Goal: Entertainment & Leisure: Consume media (video, audio)

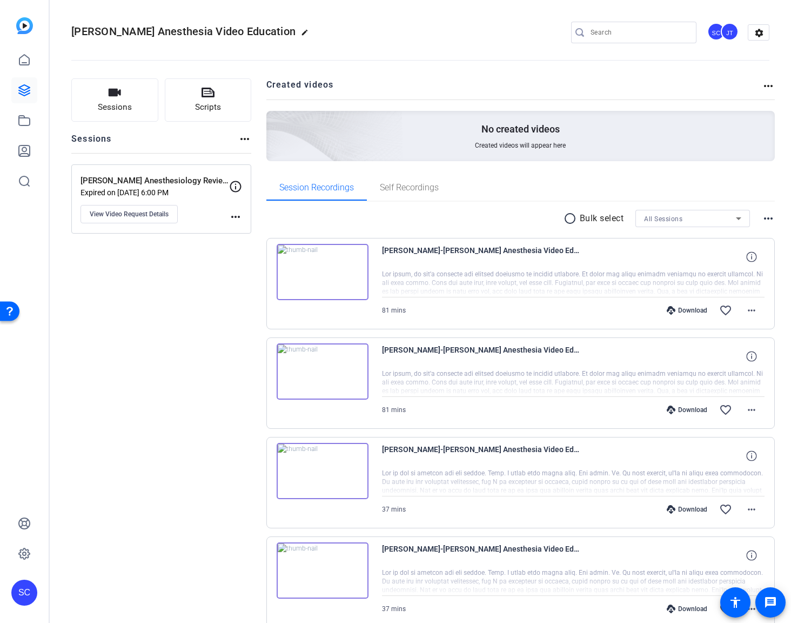
click at [463, 62] on openreel-divider-bar at bounding box center [420, 57] width 698 height 33
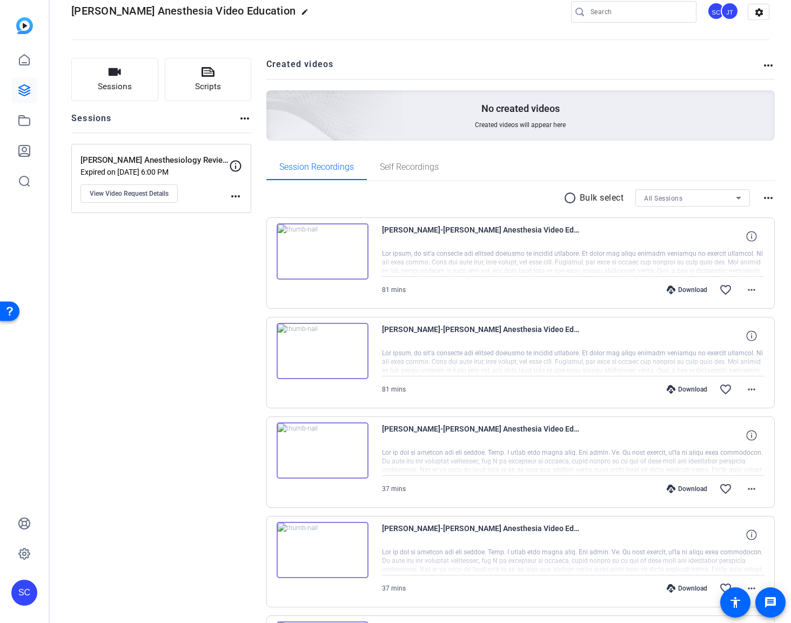
scroll to position [71, 0]
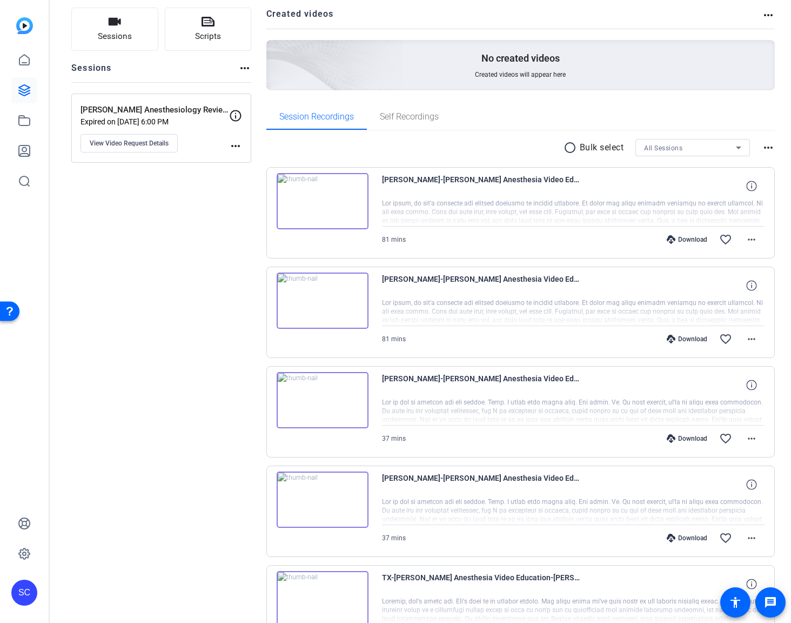
click at [565, 150] on mat-icon "radio_button_unchecked" at bounding box center [572, 147] width 16 height 13
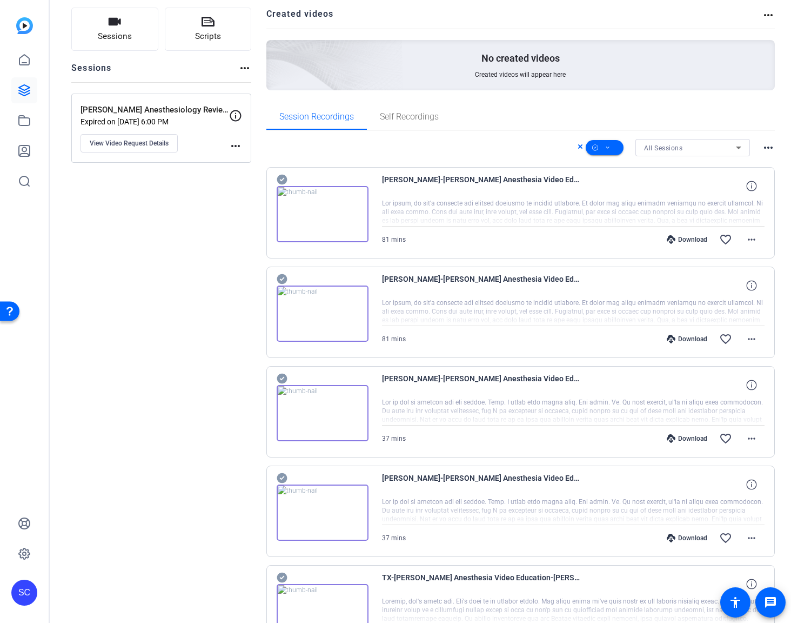
click at [765, 149] on mat-icon "more_horiz" at bounding box center [768, 147] width 13 height 13
click at [473, 149] on div at bounding box center [395, 311] width 791 height 623
click at [578, 144] on icon at bounding box center [580, 146] width 5 height 13
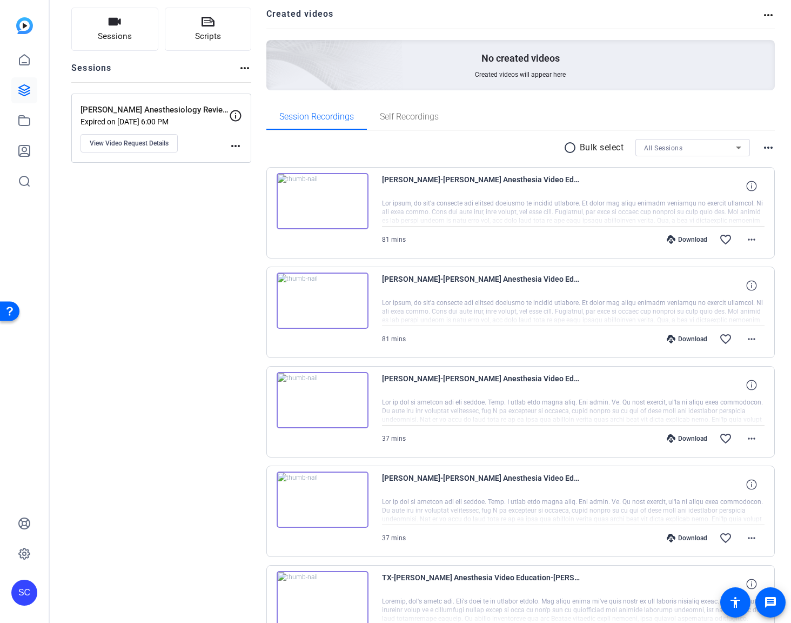
click at [515, 142] on div "radio_button_unchecked Bulk select All Sessions more_horiz" at bounding box center [520, 147] width 509 height 17
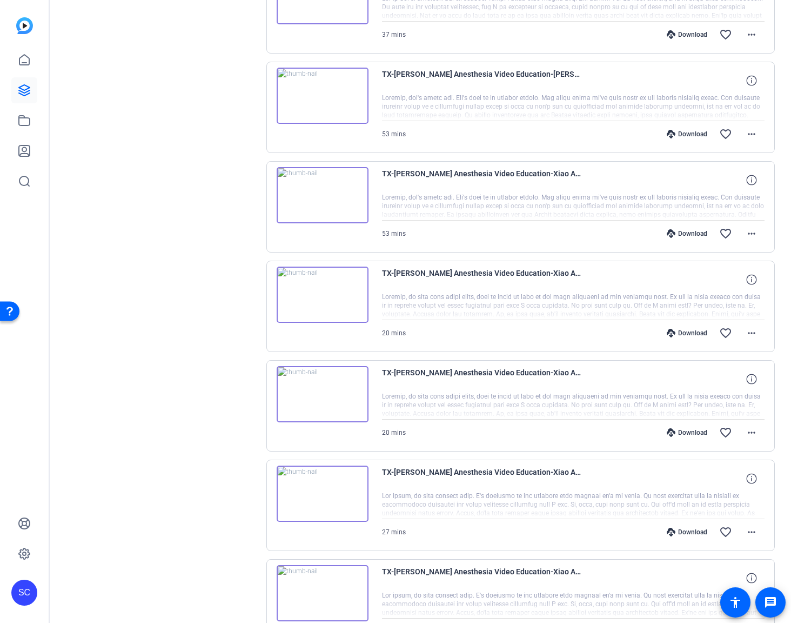
scroll to position [669, 0]
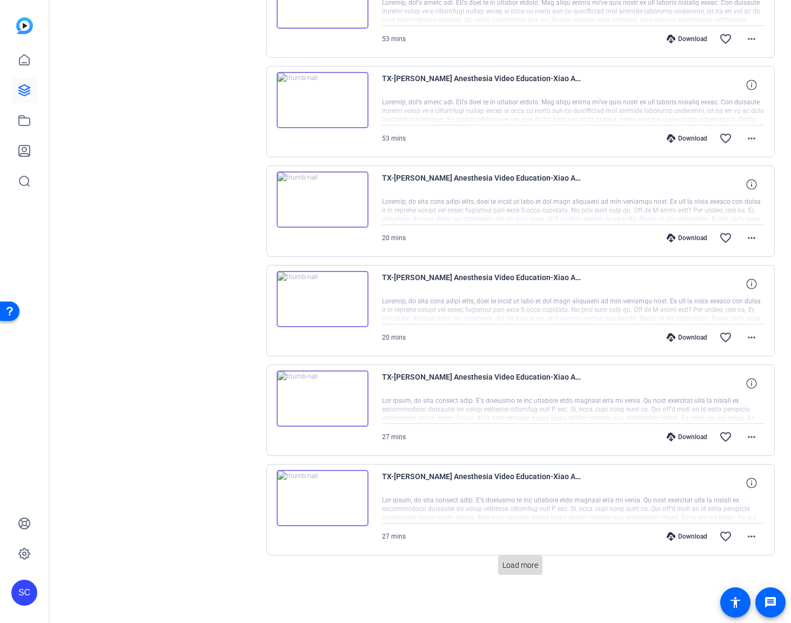
click at [509, 566] on span "Load more" at bounding box center [521, 564] width 36 height 11
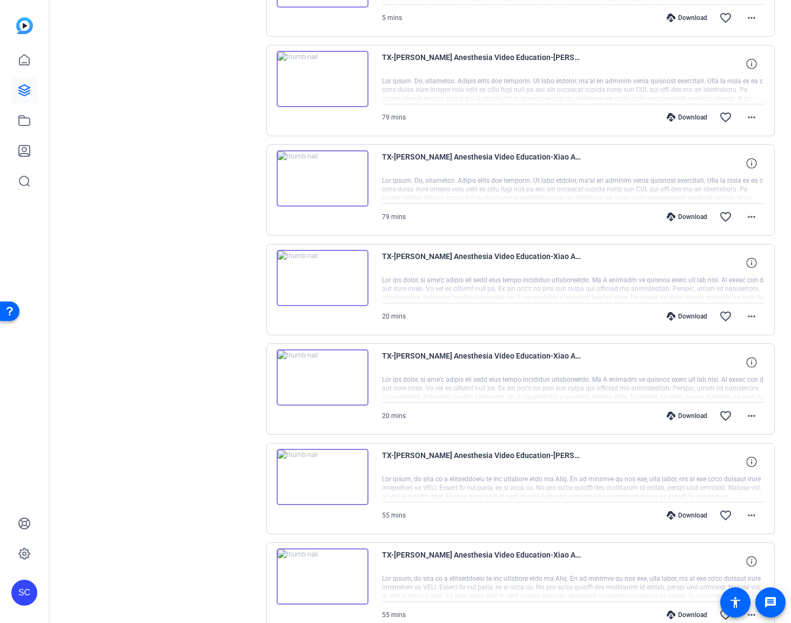
scroll to position [1663, 0]
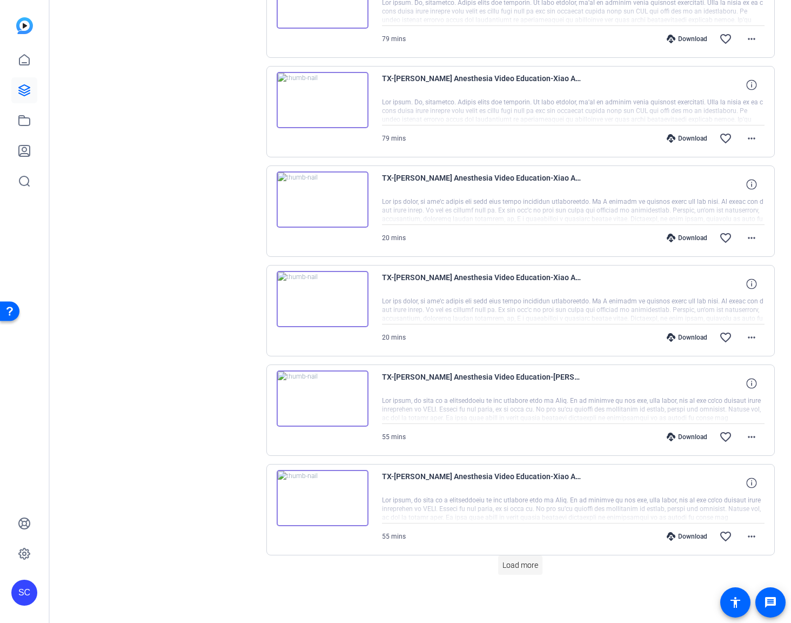
click at [510, 565] on span "Load more" at bounding box center [521, 564] width 36 height 11
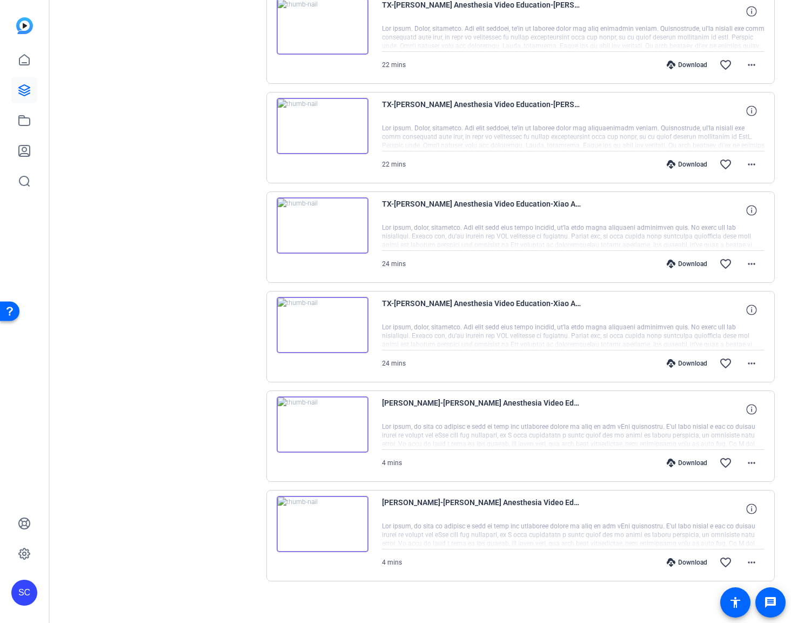
scroll to position [2220, 0]
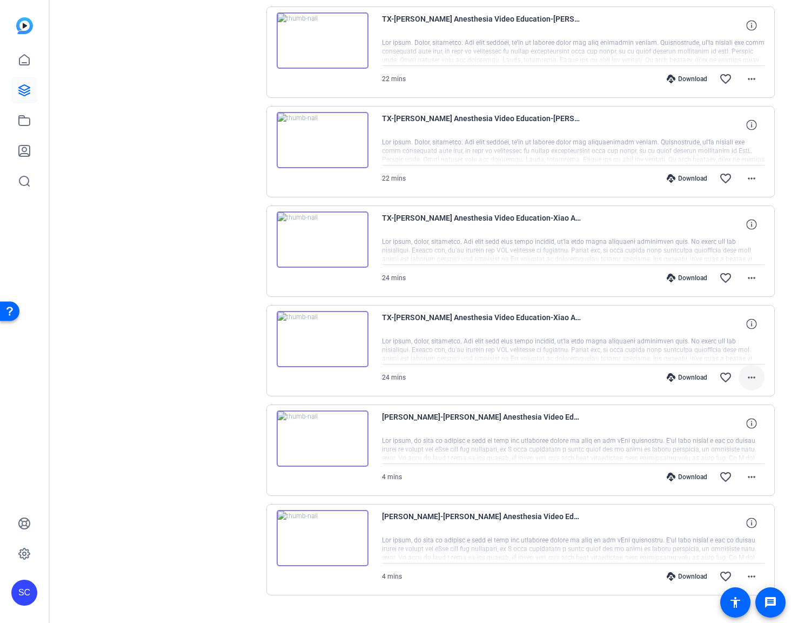
click at [745, 377] on mat-icon "more_horiz" at bounding box center [751, 377] width 13 height 13
click at [713, 427] on span "Download MP4" at bounding box center [717, 426] width 65 height 13
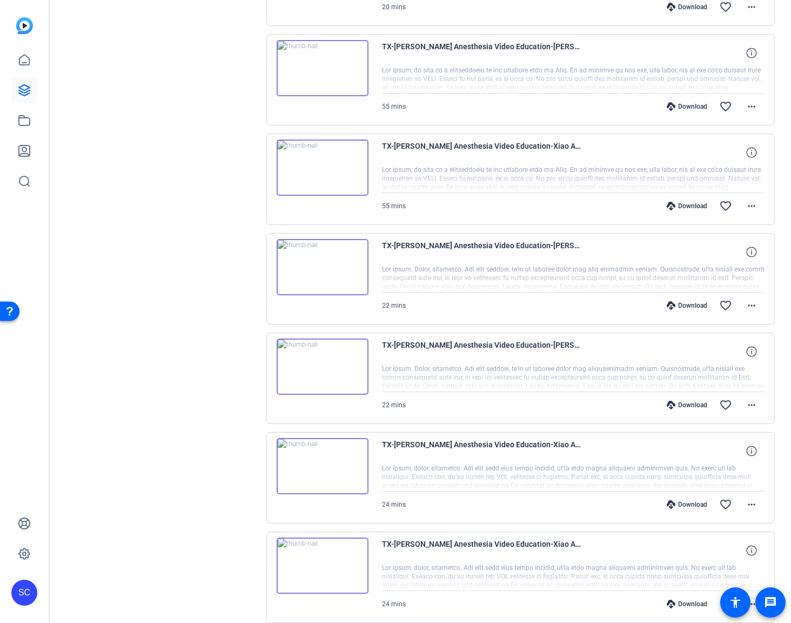
scroll to position [2001, 0]
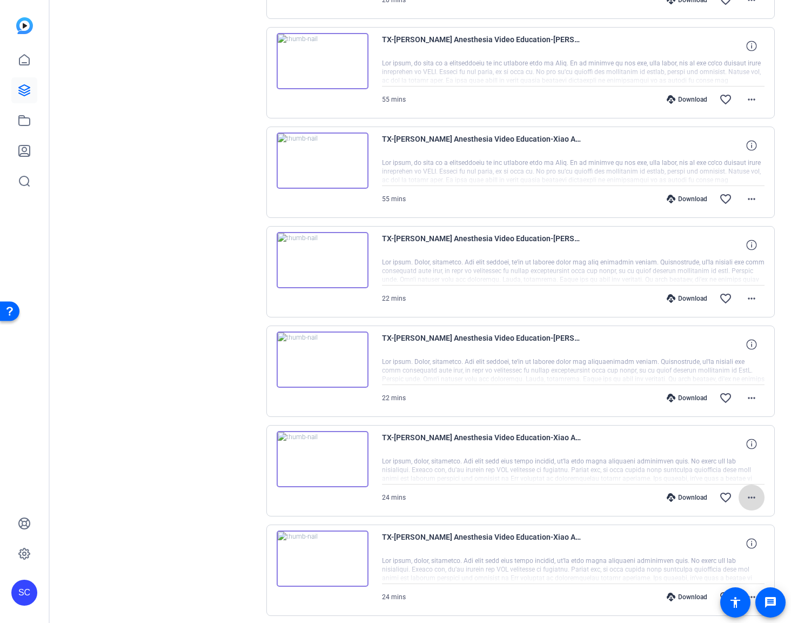
click at [745, 497] on mat-icon "more_horiz" at bounding box center [751, 497] width 13 height 13
click at [718, 394] on span "Download MP4" at bounding box center [717, 393] width 65 height 13
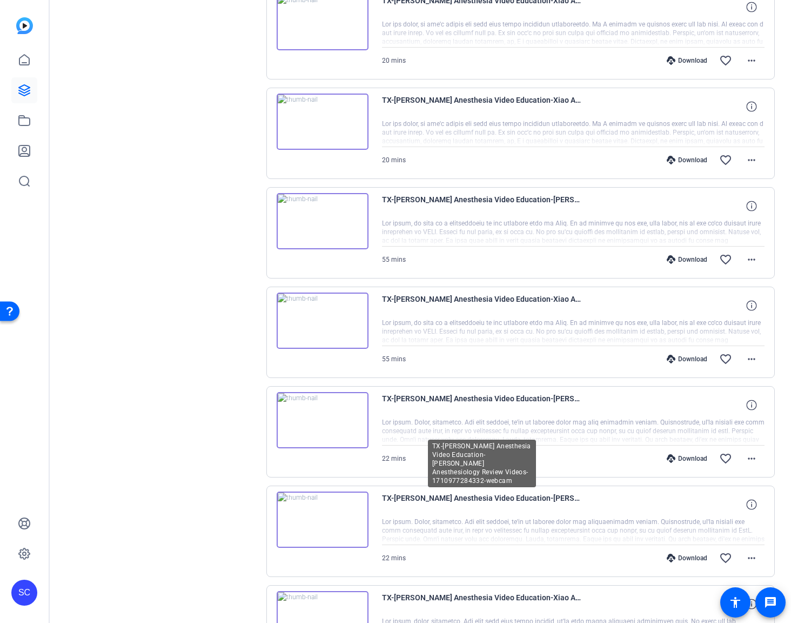
scroll to position [1827, 0]
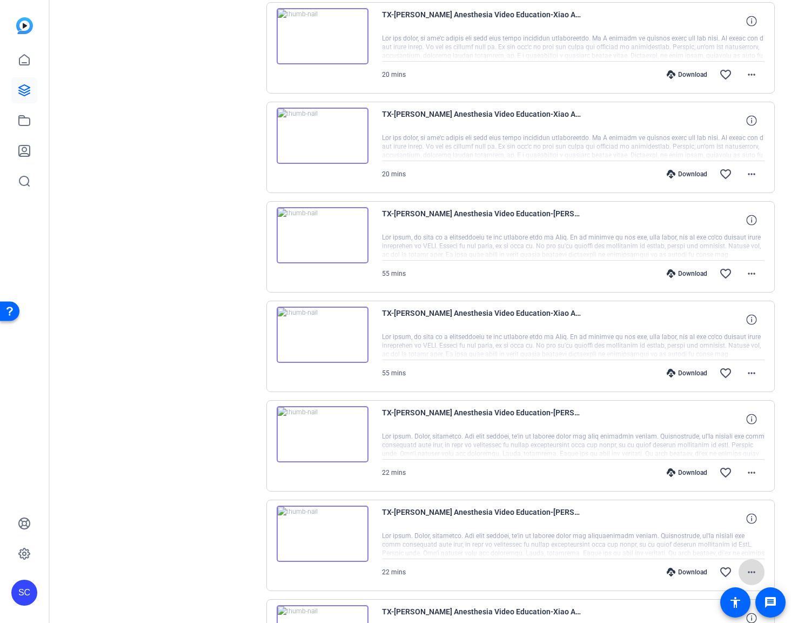
click at [745, 567] on mat-icon "more_horiz" at bounding box center [751, 571] width 13 height 13
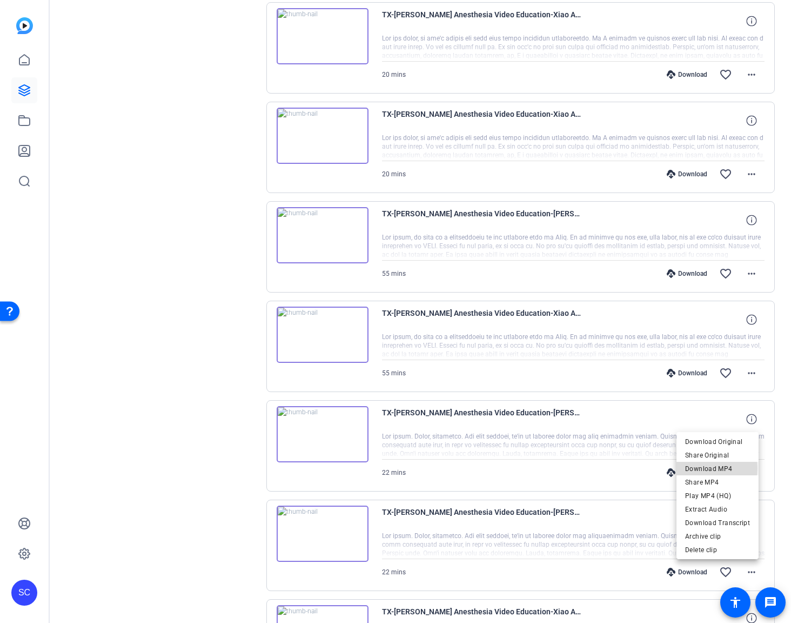
click at [701, 468] on span "Download MP4" at bounding box center [717, 468] width 65 height 13
click at [745, 468] on mat-icon "more_horiz" at bounding box center [751, 472] width 13 height 13
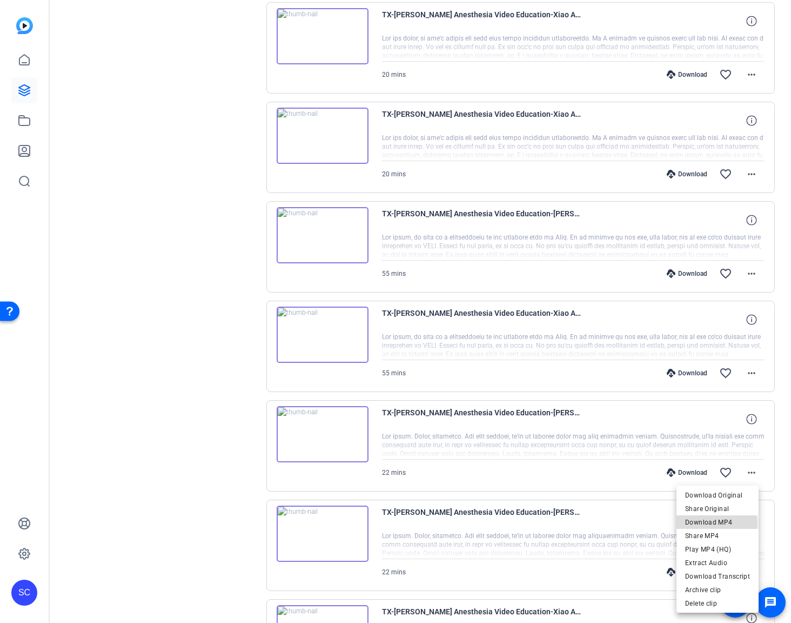
click at [713, 523] on span "Download MP4" at bounding box center [717, 522] width 65 height 13
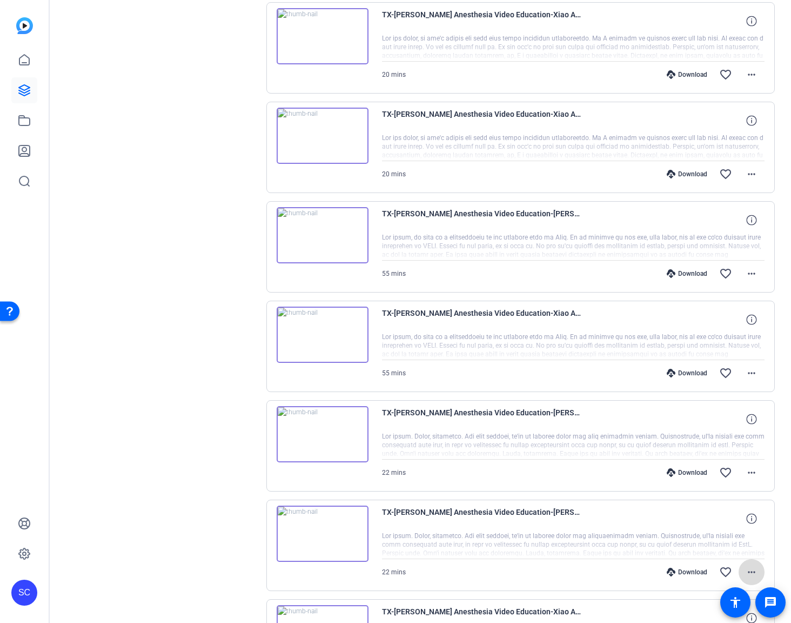
click at [750, 569] on mat-icon "more_horiz" at bounding box center [751, 571] width 13 height 13
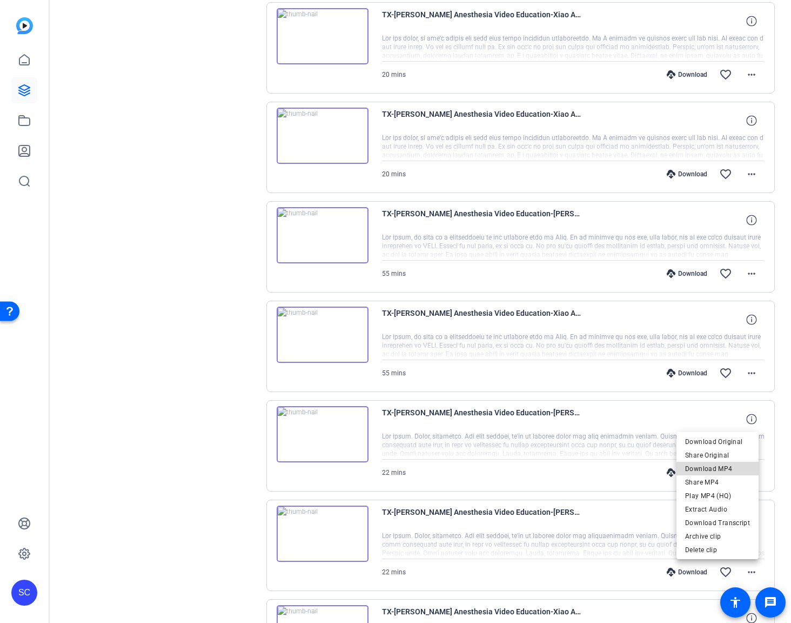
click at [731, 471] on span "Download MP4" at bounding box center [717, 468] width 65 height 13
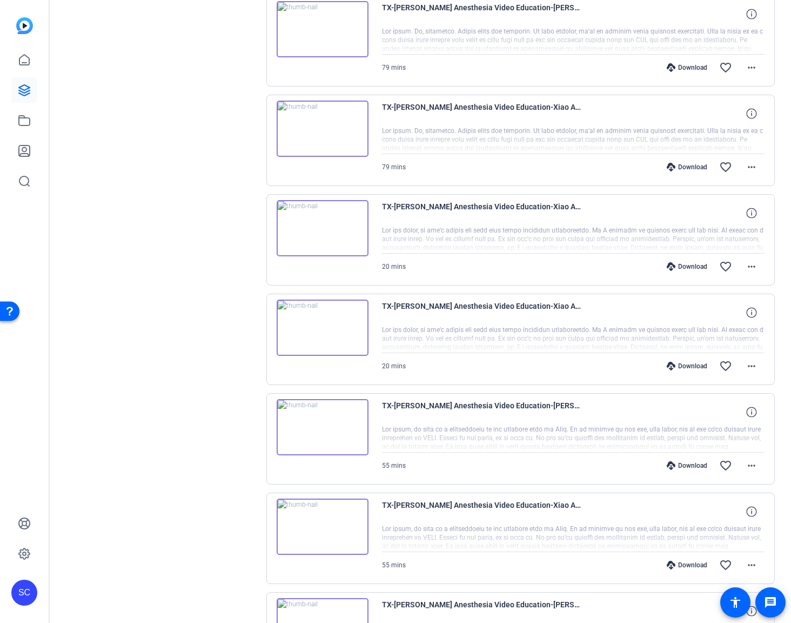
scroll to position [1628, 0]
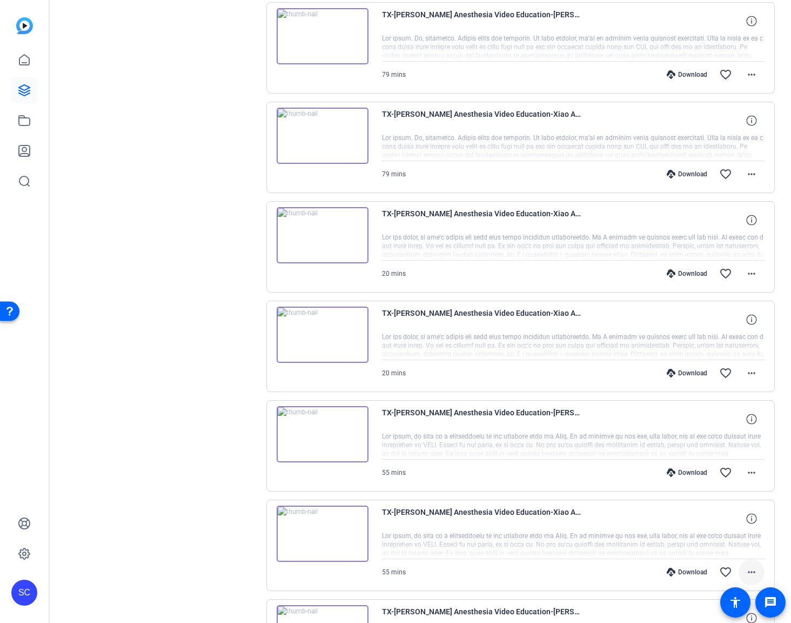
click at [746, 565] on mat-icon "more_horiz" at bounding box center [751, 571] width 13 height 13
click at [713, 470] on span "Download MP4" at bounding box center [717, 468] width 65 height 13
click at [745, 473] on mat-icon "more_horiz" at bounding box center [751, 472] width 13 height 13
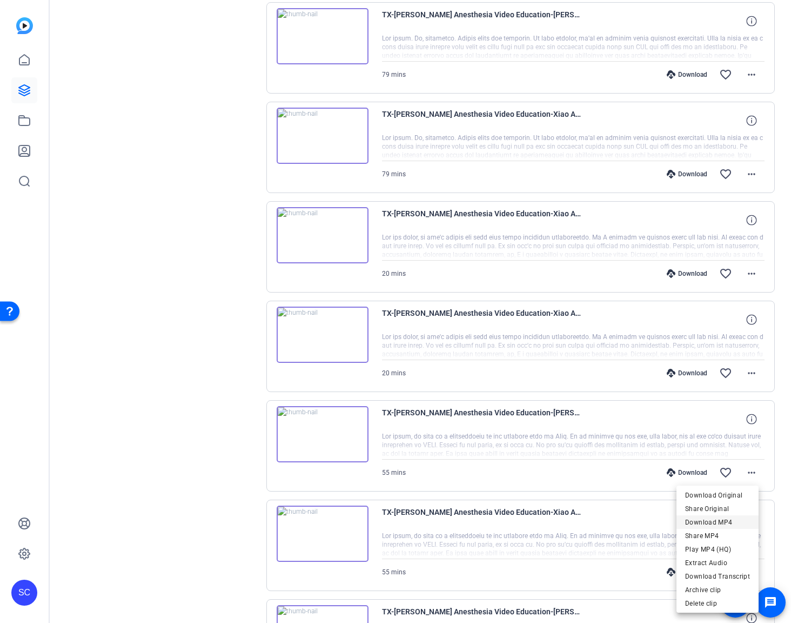
click at [707, 520] on span "Download MP4" at bounding box center [717, 522] width 65 height 13
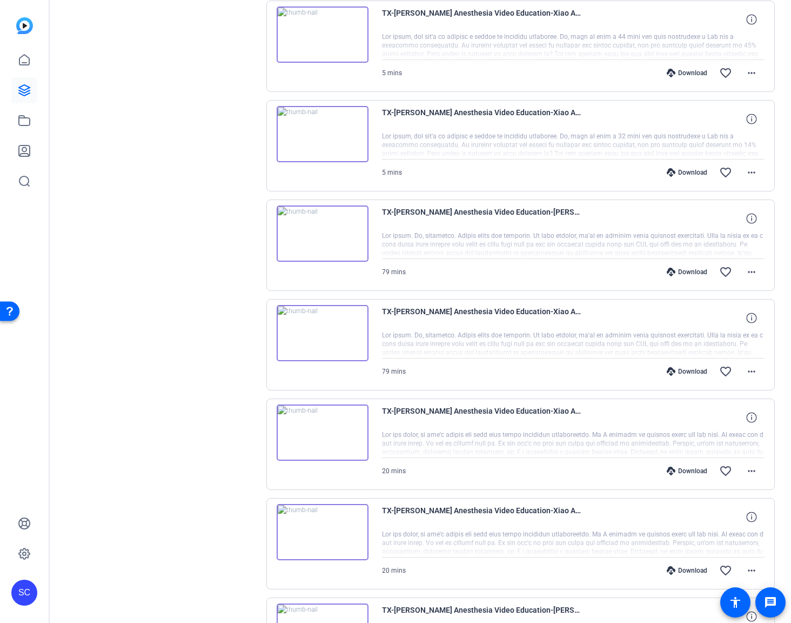
scroll to position [1416, 0]
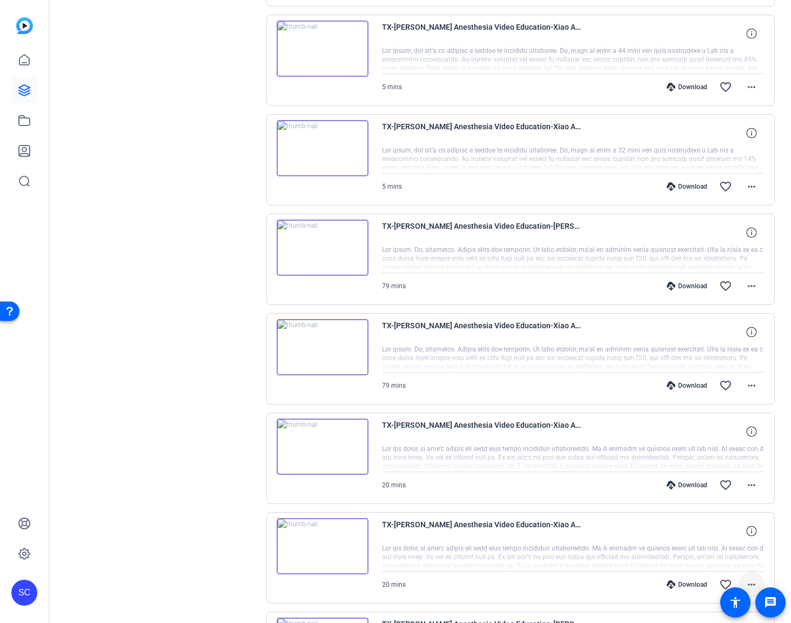
click at [746, 579] on mat-icon "more_horiz" at bounding box center [751, 584] width 13 height 13
click at [706, 480] on span "Download MP4" at bounding box center [717, 480] width 65 height 13
click at [745, 489] on mat-icon "more_horiz" at bounding box center [751, 484] width 13 height 13
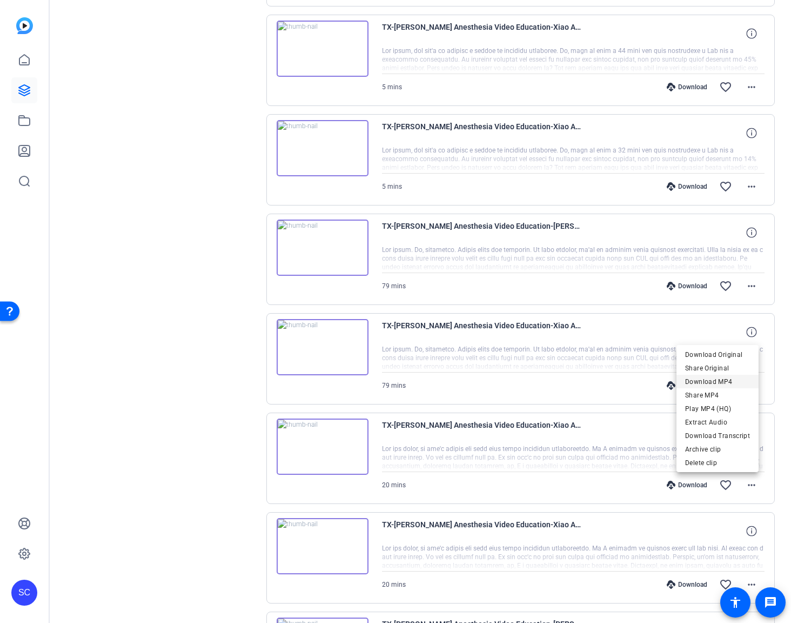
click at [708, 379] on span "Download MP4" at bounding box center [717, 381] width 65 height 13
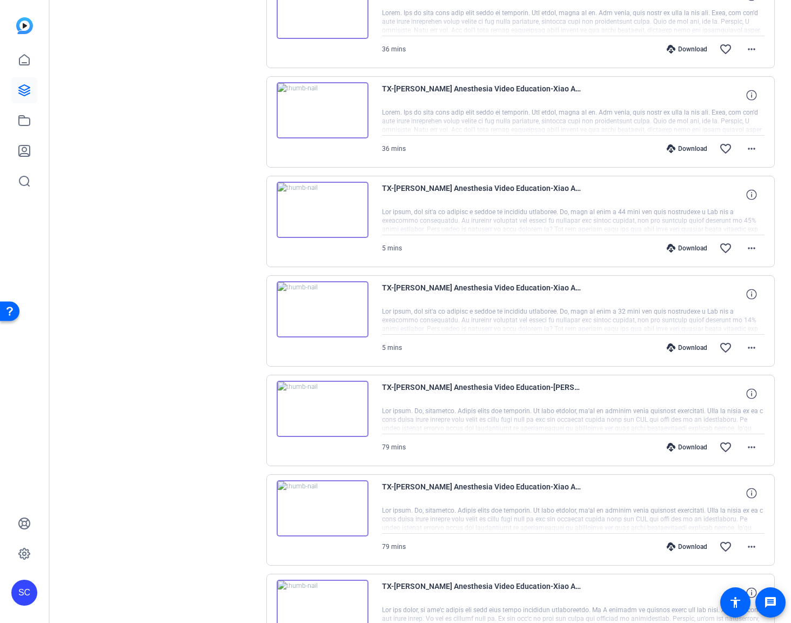
scroll to position [1241, 0]
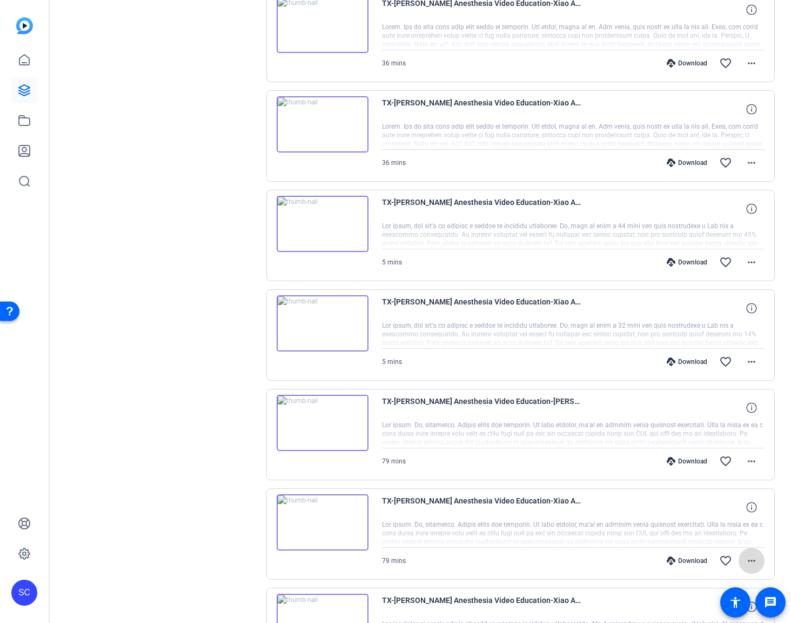
click at [750, 560] on mat-icon "more_horiz" at bounding box center [751, 560] width 13 height 13
click at [723, 459] on span "Download MP4" at bounding box center [717, 457] width 65 height 13
click at [745, 463] on mat-icon "more_horiz" at bounding box center [751, 460] width 13 height 13
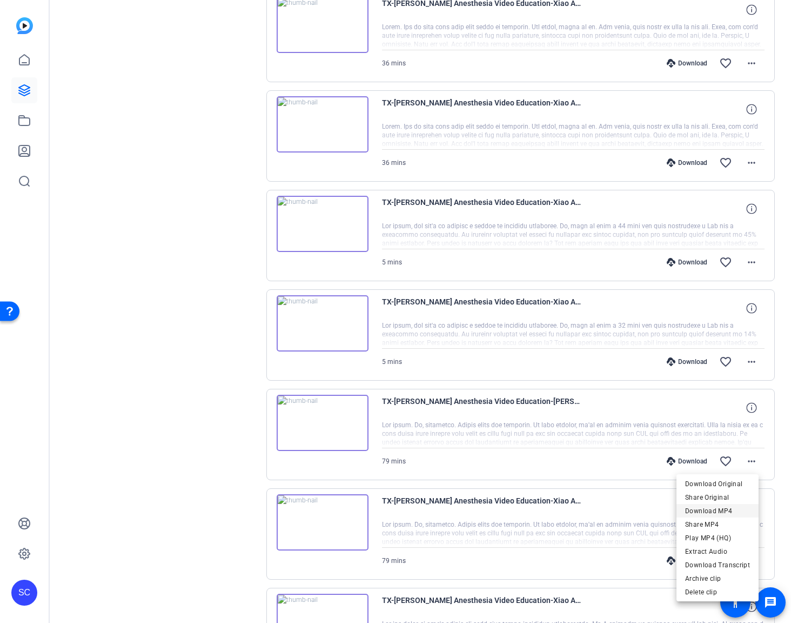
click at [703, 510] on span "Download MP4" at bounding box center [717, 510] width 65 height 13
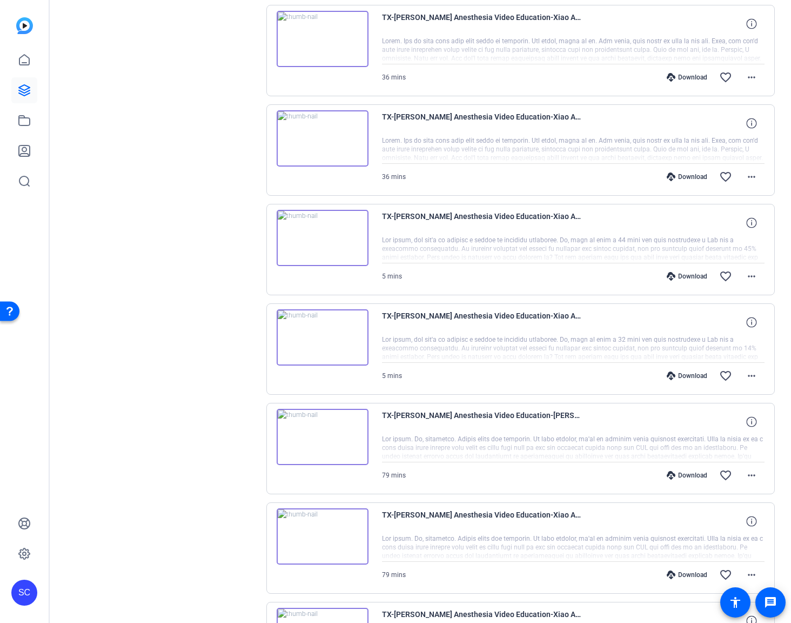
scroll to position [1220, 0]
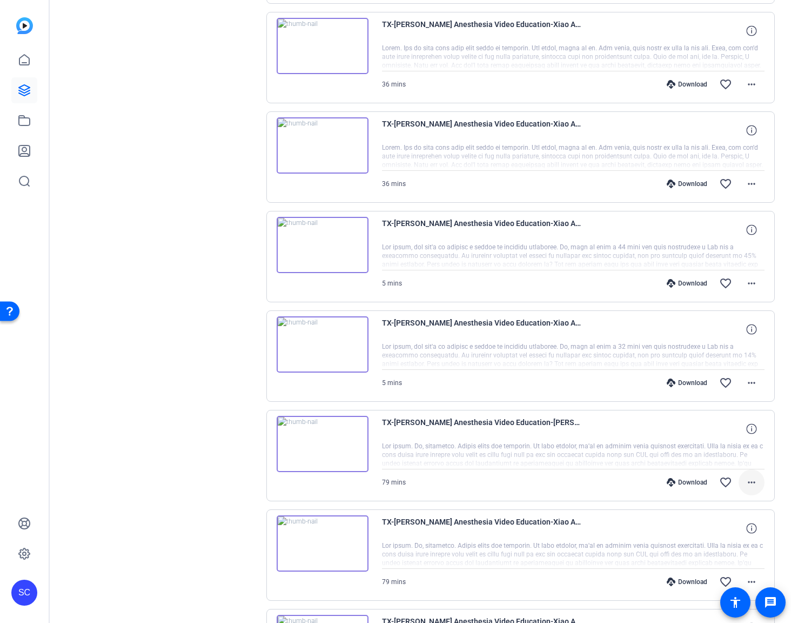
click at [751, 485] on mat-icon "more_horiz" at bounding box center [751, 482] width 13 height 13
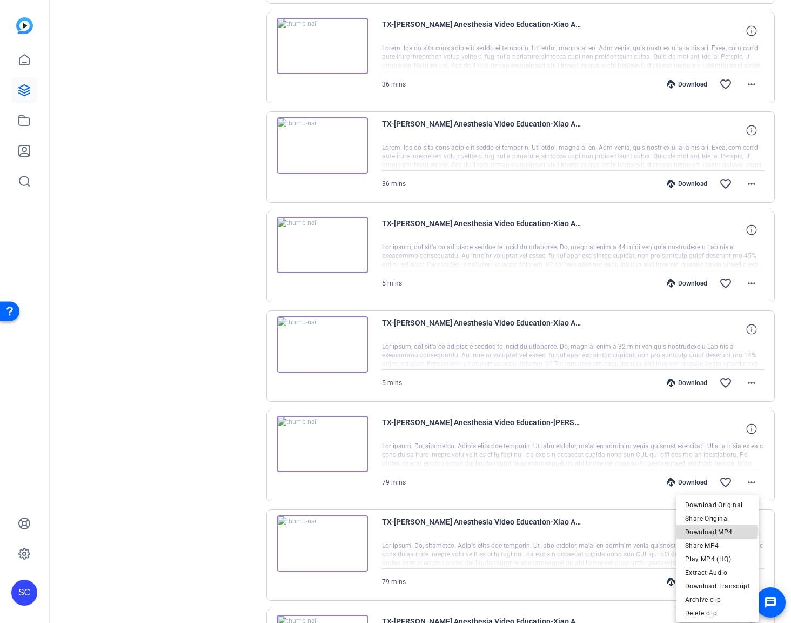
click at [716, 531] on span "Download MP4" at bounding box center [717, 531] width 65 height 13
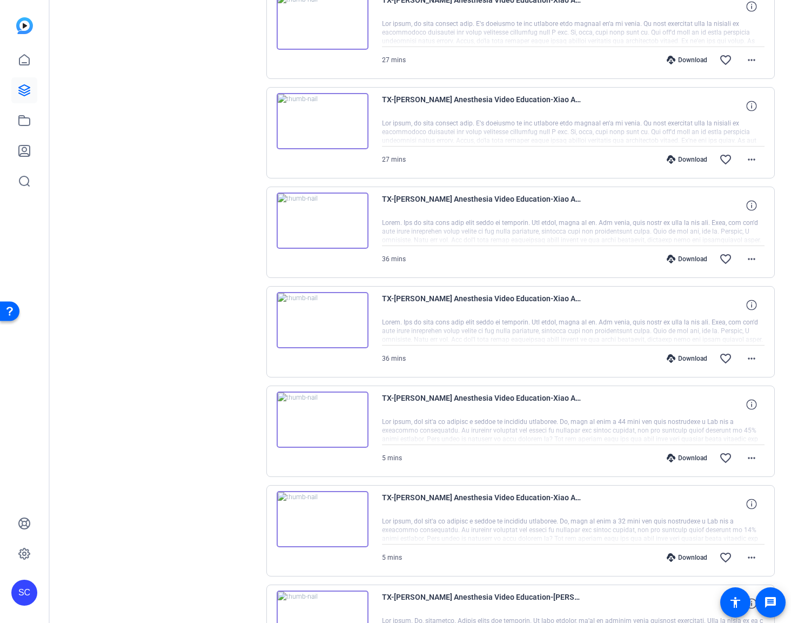
scroll to position [1039, 0]
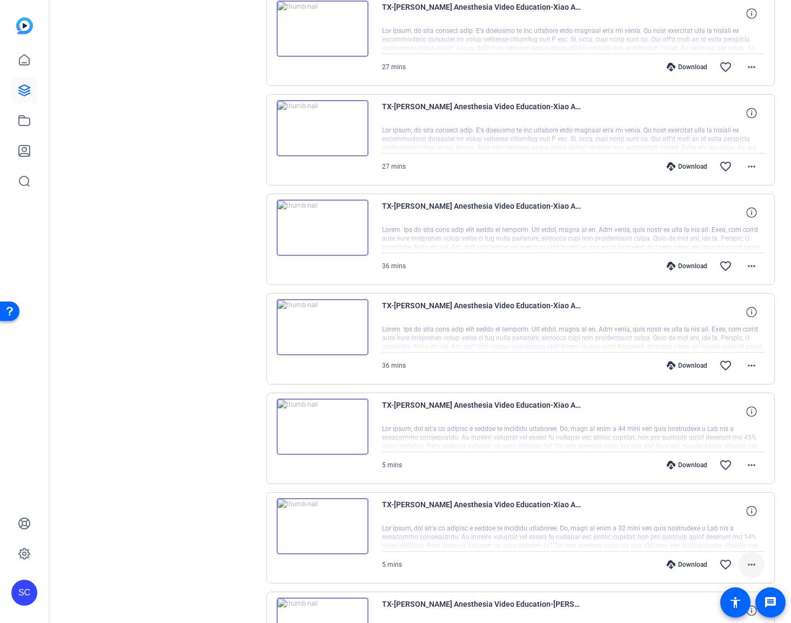
click at [747, 561] on mat-icon "more_horiz" at bounding box center [751, 564] width 13 height 13
click at [724, 461] on span "Download MP4" at bounding box center [717, 460] width 65 height 13
click at [745, 464] on mat-icon "more_horiz" at bounding box center [751, 464] width 13 height 13
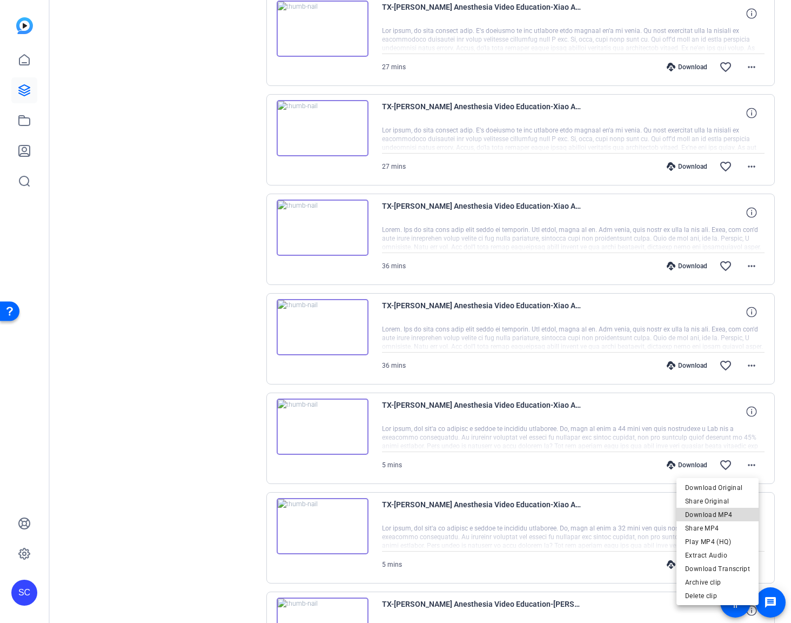
click at [728, 513] on span "Download MP4" at bounding box center [717, 514] width 65 height 13
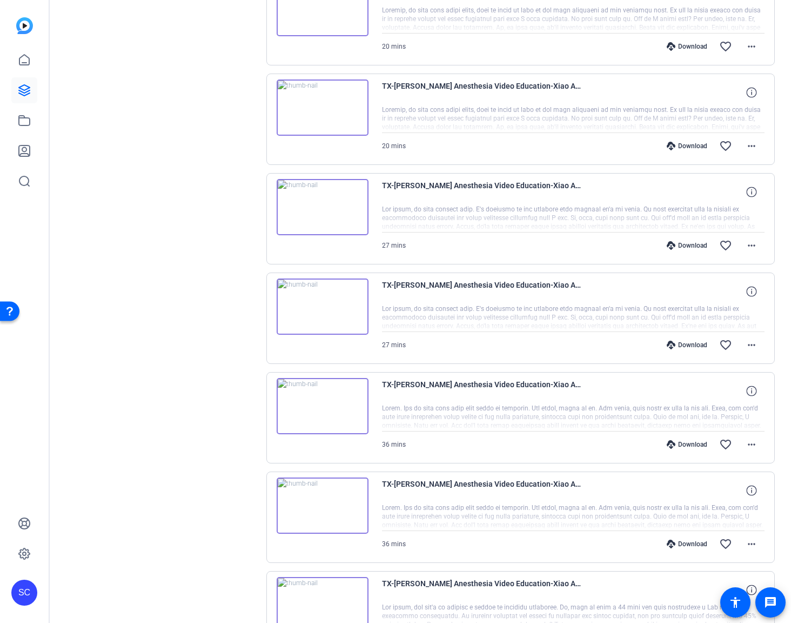
scroll to position [846, 0]
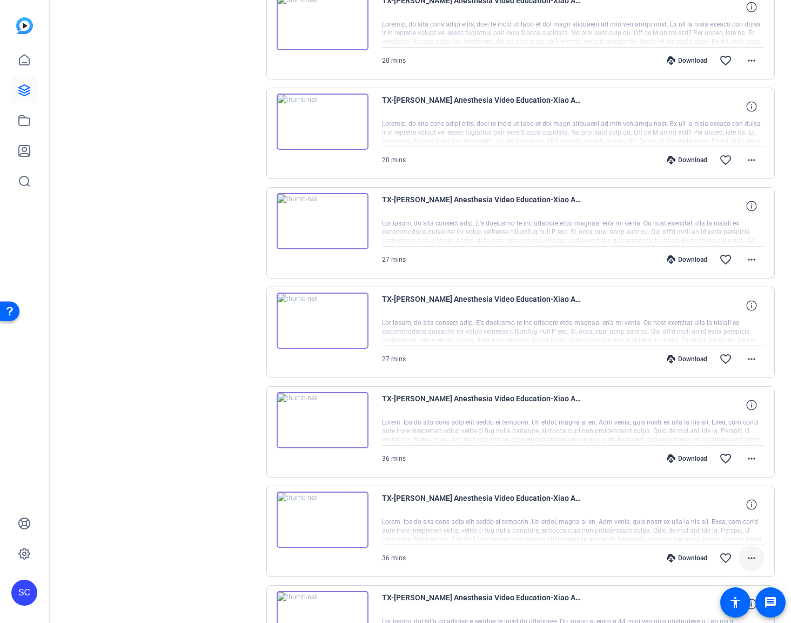
click at [749, 558] on mat-icon "more_horiz" at bounding box center [751, 557] width 13 height 13
click at [723, 457] on span "Download MP4" at bounding box center [717, 454] width 65 height 13
click at [746, 457] on mat-icon "more_horiz" at bounding box center [751, 458] width 13 height 13
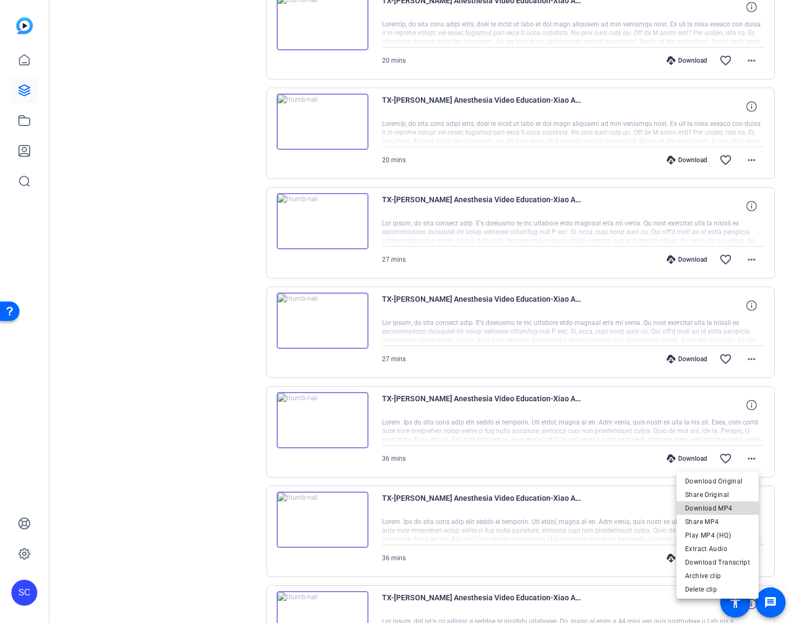
click at [720, 508] on span "Download MP4" at bounding box center [717, 508] width 65 height 13
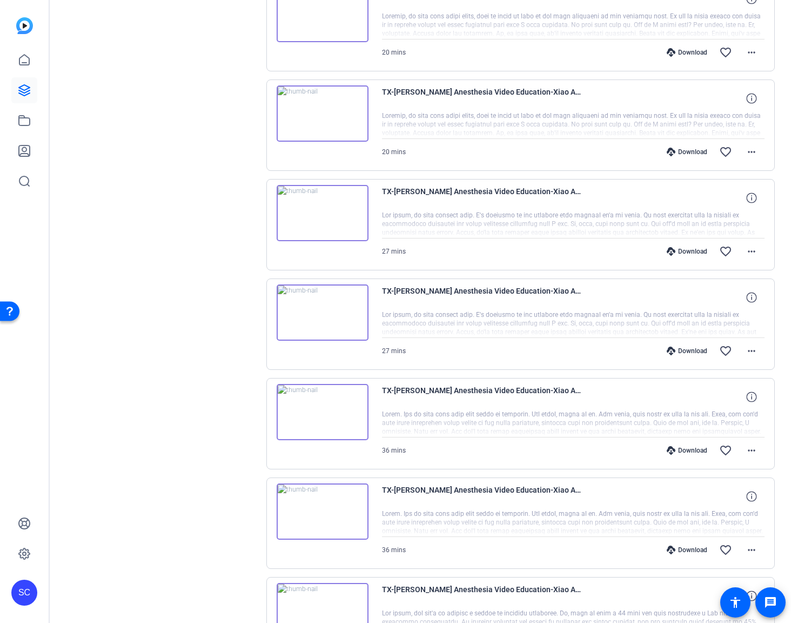
scroll to position [848, 0]
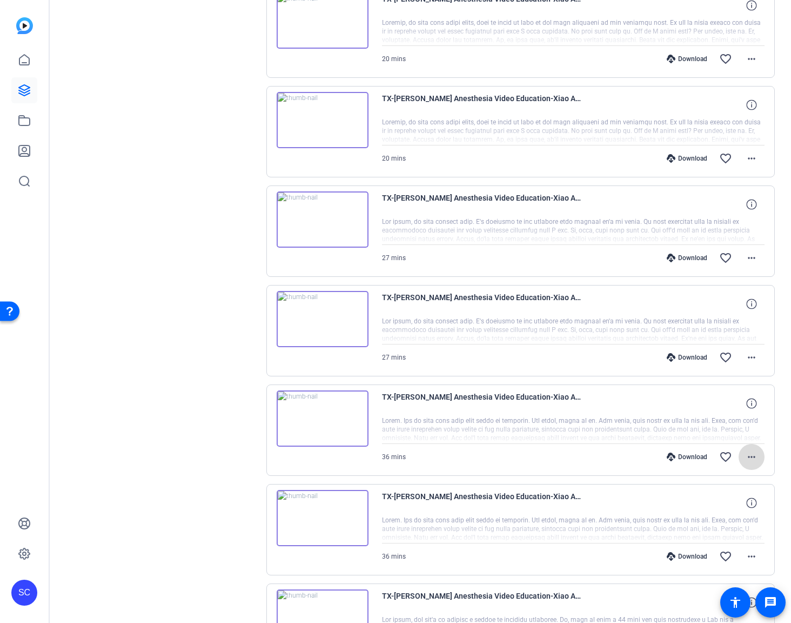
click at [751, 455] on mat-icon "more_horiz" at bounding box center [751, 456] width 13 height 13
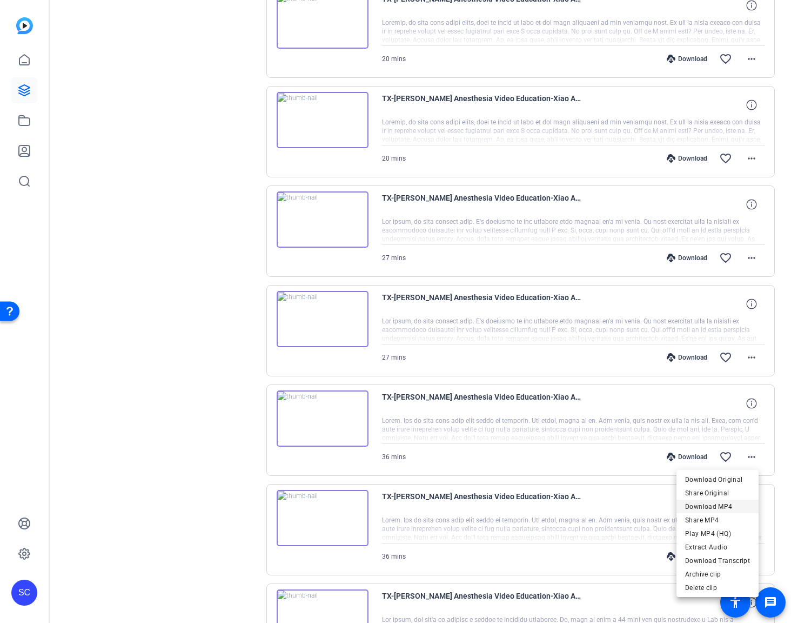
click at [730, 501] on span "Download MP4" at bounding box center [717, 506] width 65 height 13
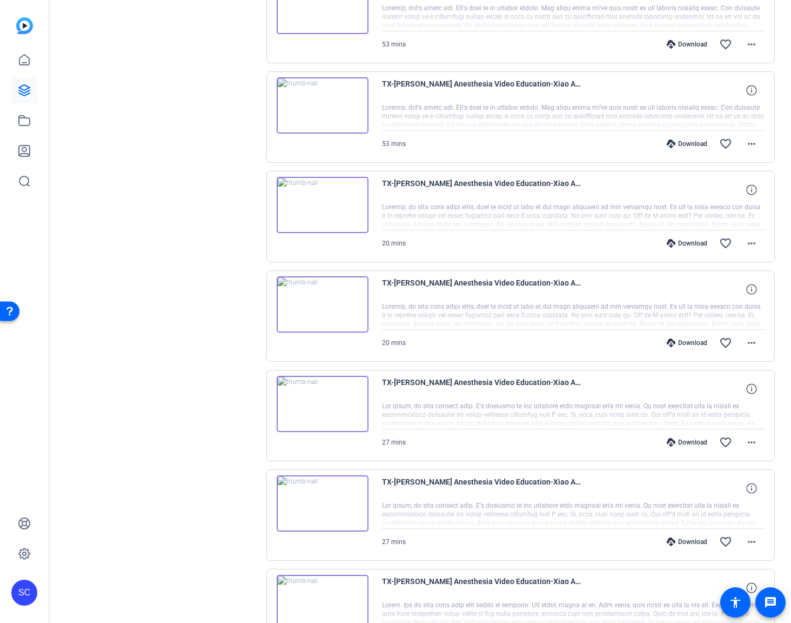
scroll to position [657, 0]
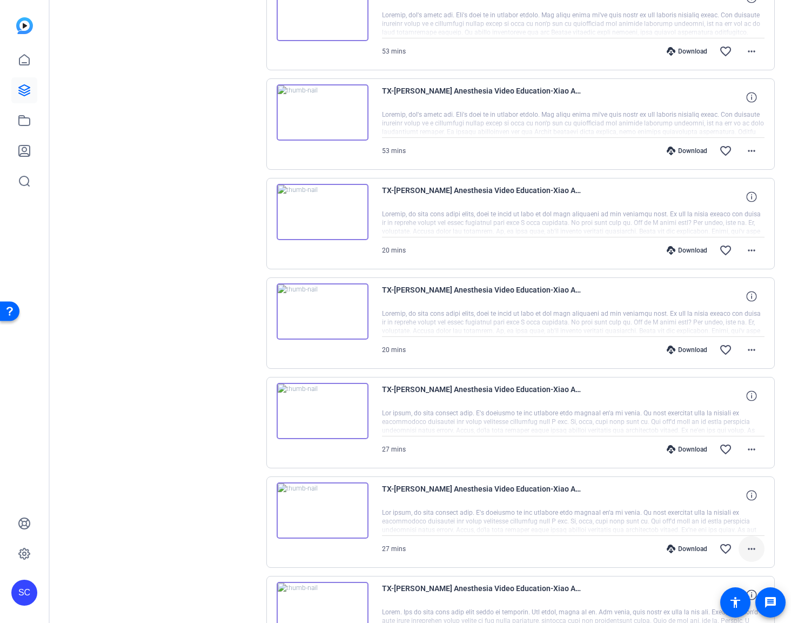
click at [753, 548] on span at bounding box center [752, 549] width 26 height 26
click at [721, 444] on span "Download MP4" at bounding box center [717, 445] width 65 height 13
click at [745, 445] on mat-icon "more_horiz" at bounding box center [751, 449] width 13 height 13
click at [717, 494] on span "Download MP4" at bounding box center [717, 498] width 65 height 13
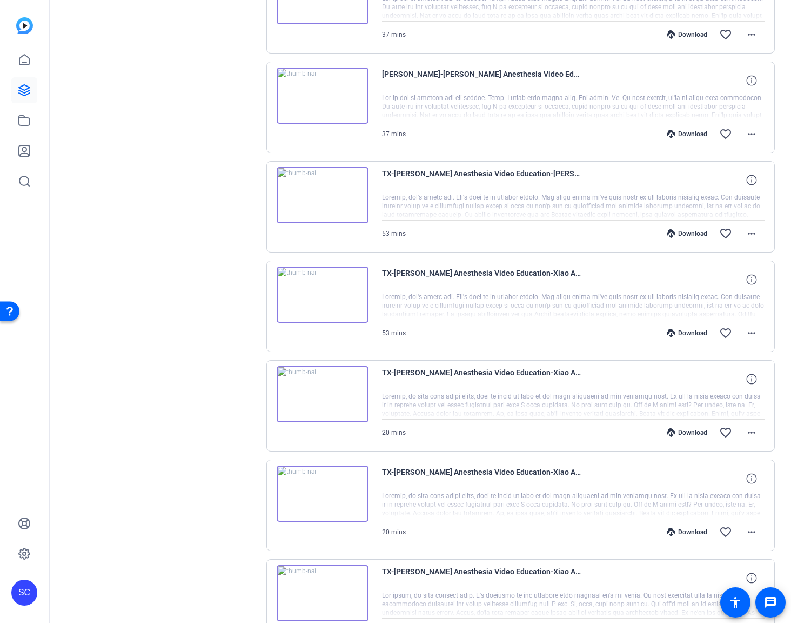
scroll to position [467, 0]
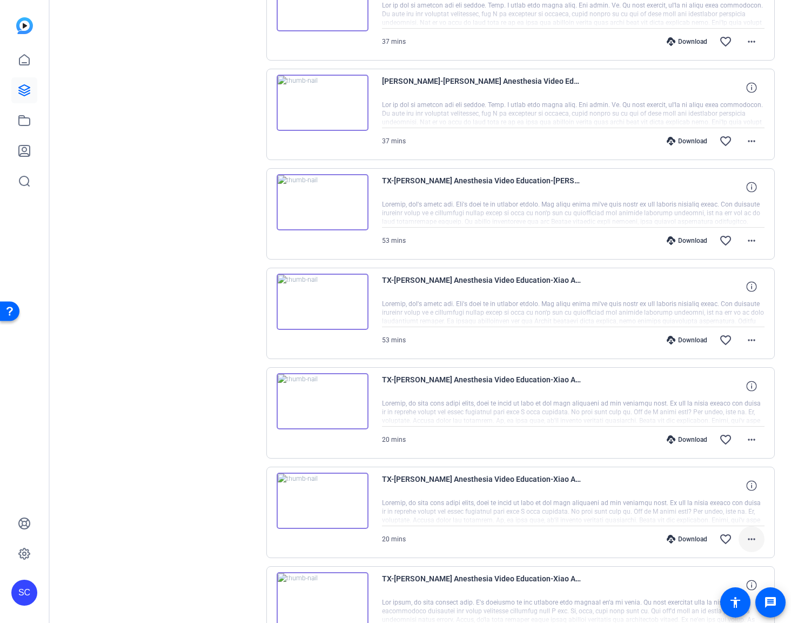
click at [745, 538] on mat-icon "more_horiz" at bounding box center [751, 538] width 13 height 13
click at [718, 433] on span "Download MP4" at bounding box center [717, 435] width 65 height 13
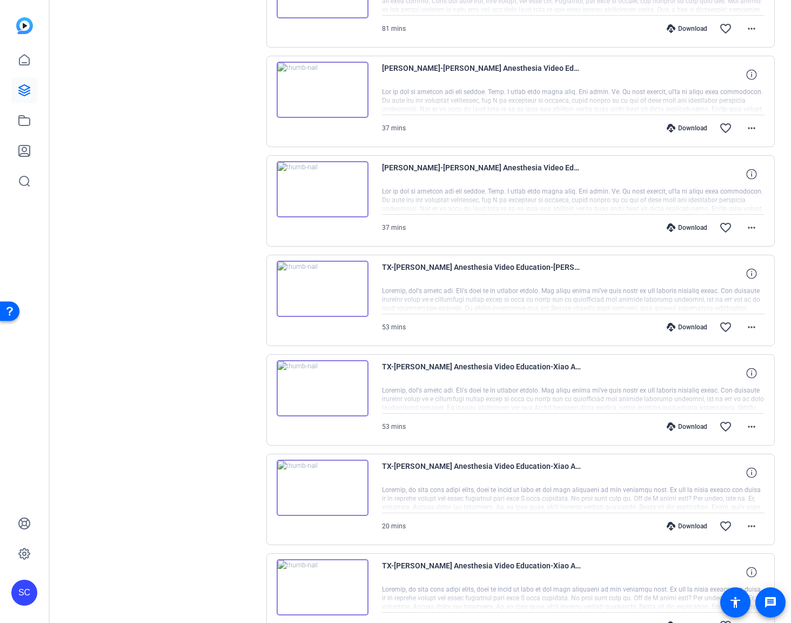
scroll to position [325, 0]
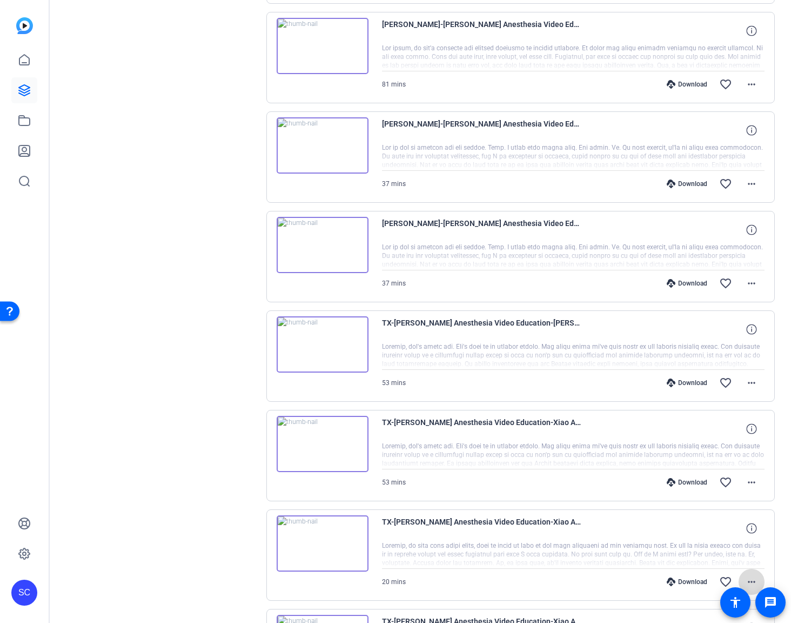
click at [747, 578] on mat-icon "more_horiz" at bounding box center [751, 581] width 13 height 13
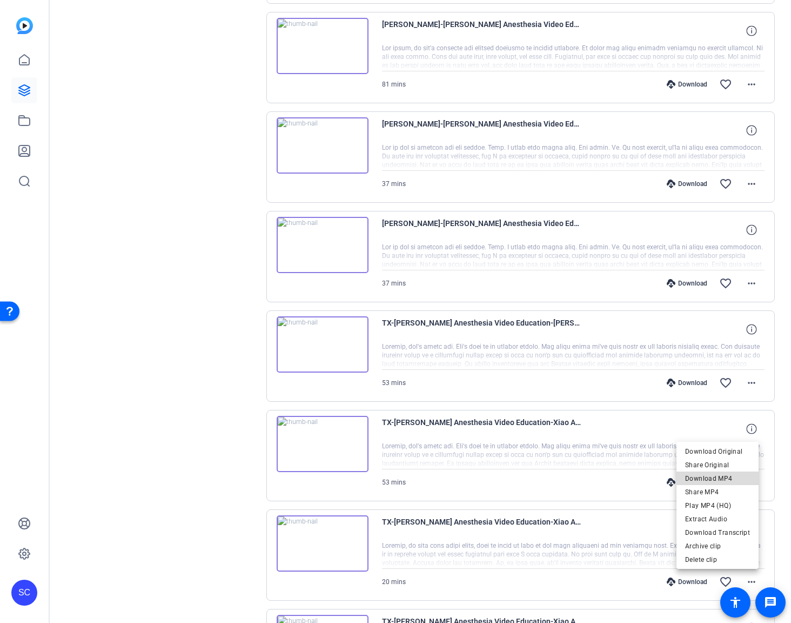
click at [723, 477] on span "Download MP4" at bounding box center [717, 478] width 65 height 13
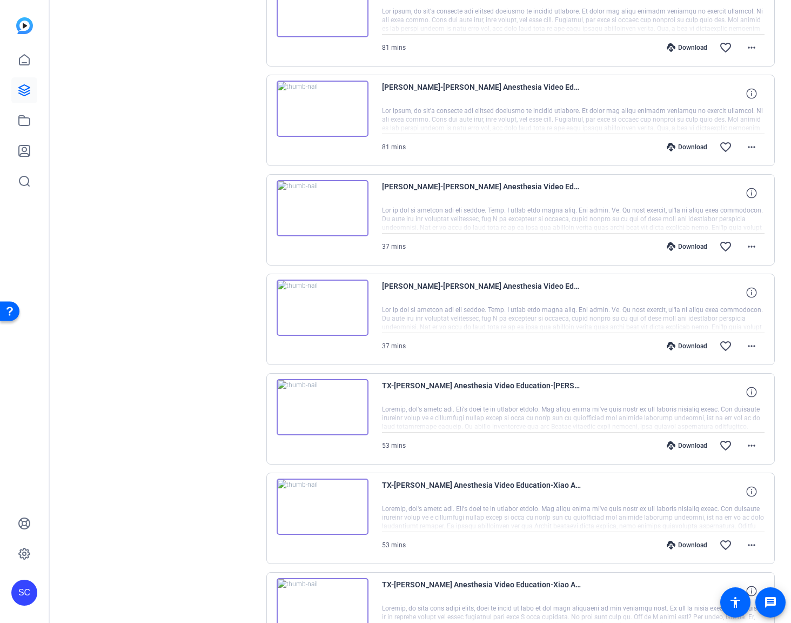
scroll to position [256, 0]
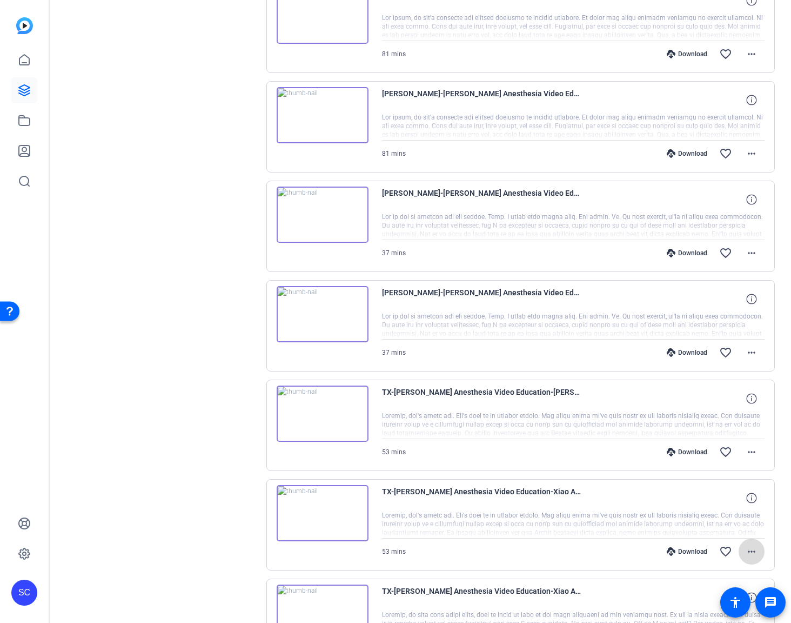
click at [745, 547] on mat-icon "more_horiz" at bounding box center [751, 551] width 13 height 13
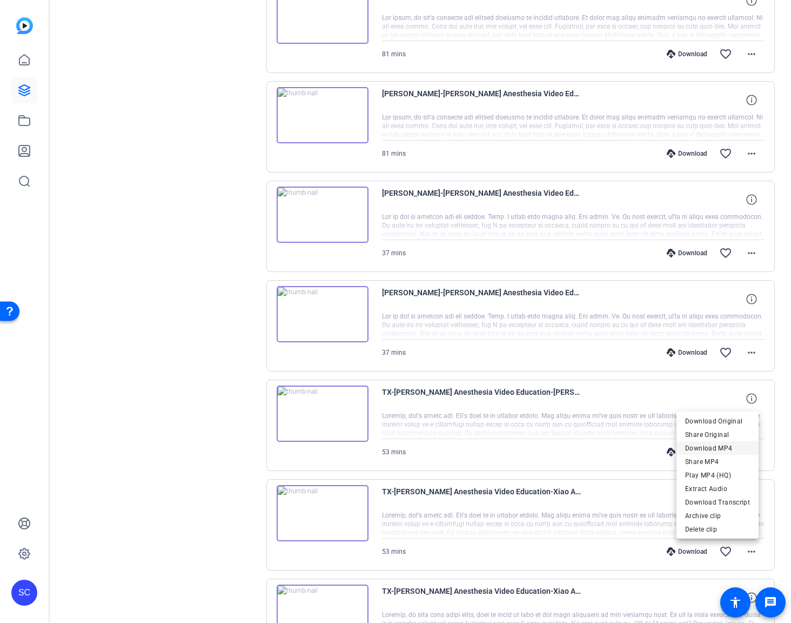
click at [706, 444] on span "Download MP4" at bounding box center [717, 448] width 65 height 13
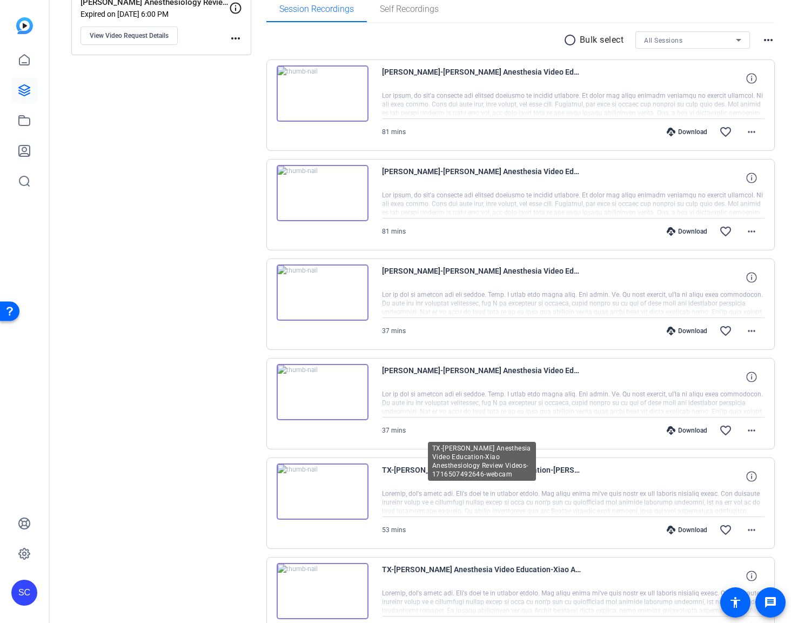
scroll to position [157, 0]
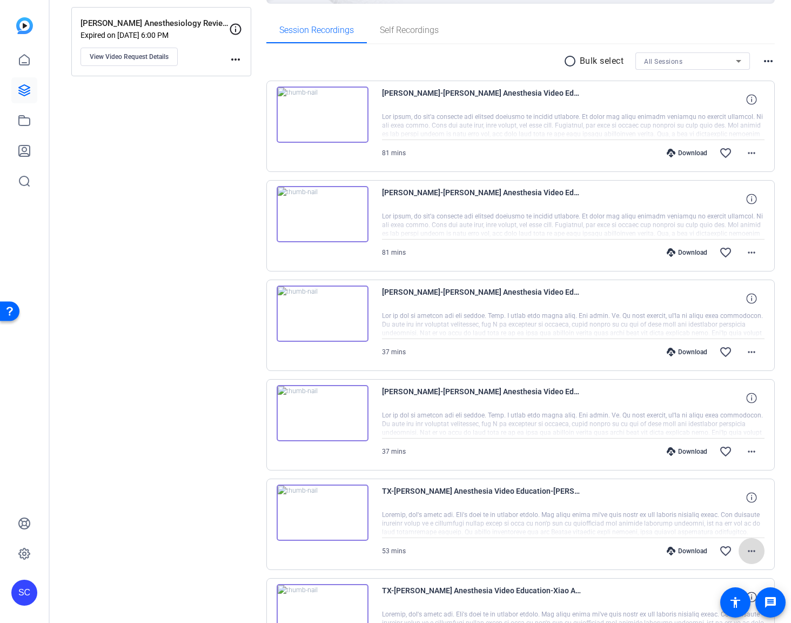
click at [750, 549] on mat-icon "more_horiz" at bounding box center [751, 550] width 13 height 13
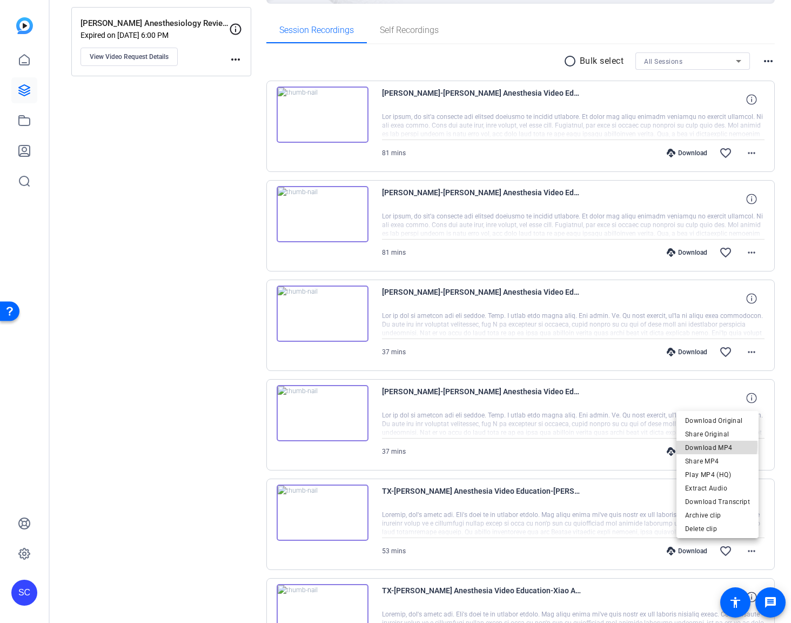
click at [705, 445] on span "Download MP4" at bounding box center [717, 447] width 65 height 13
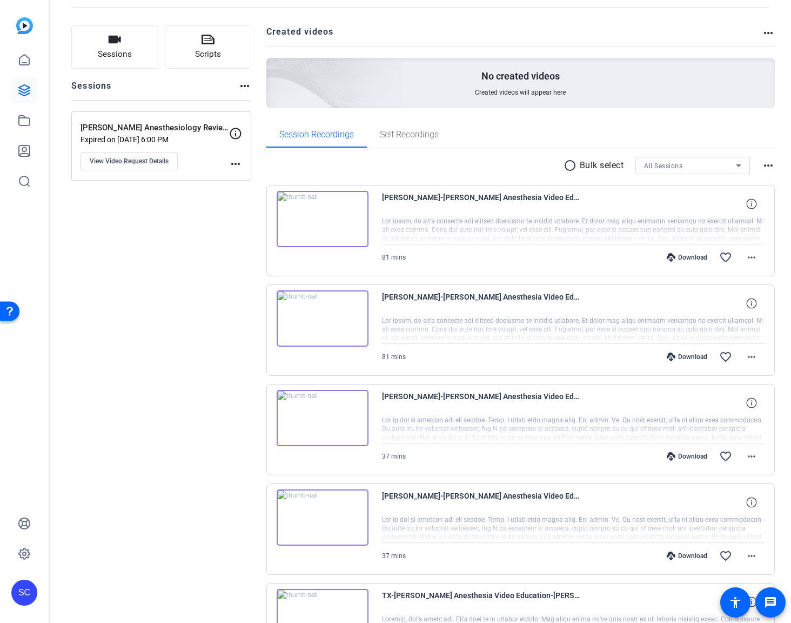
scroll to position [39, 0]
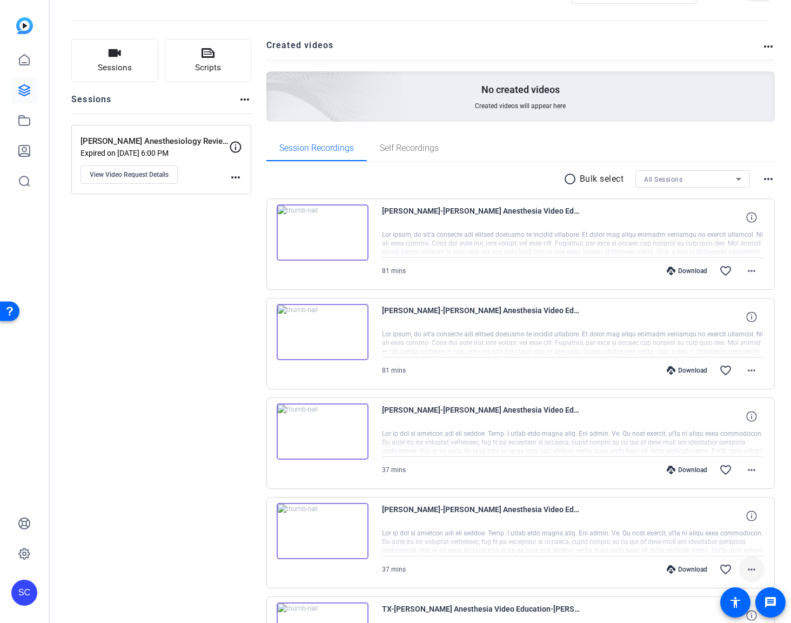
click at [745, 564] on mat-icon "more_horiz" at bounding box center [751, 569] width 13 height 13
click at [718, 464] on span "Download MP4" at bounding box center [717, 465] width 65 height 13
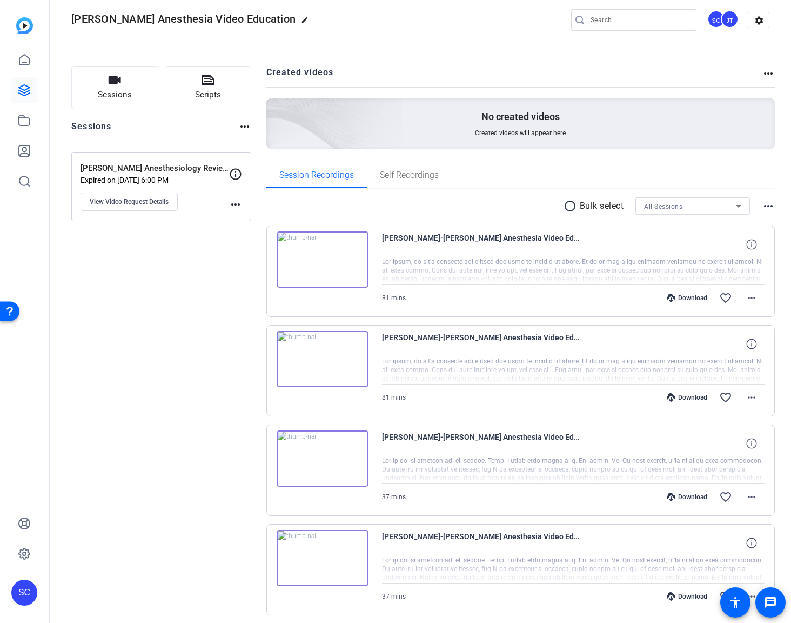
scroll to position [5, 0]
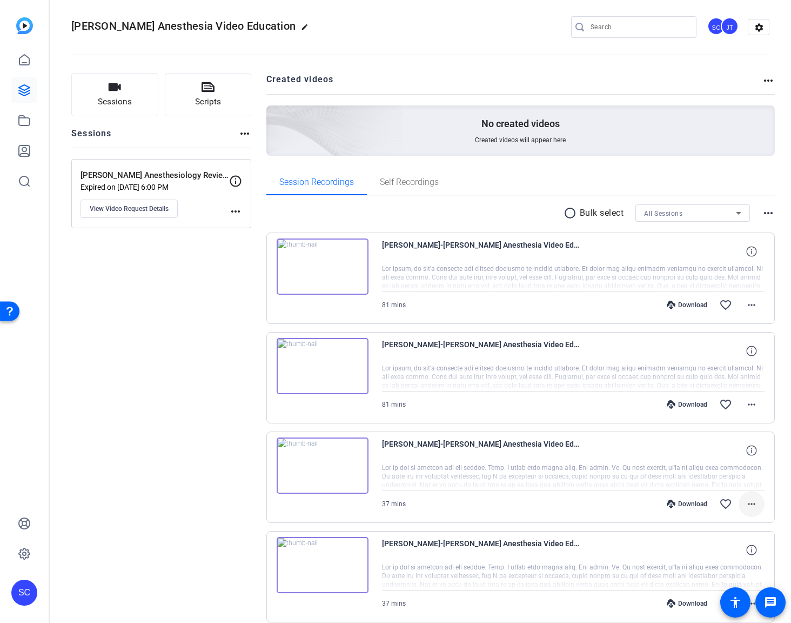
click at [746, 504] on mat-icon "more_horiz" at bounding box center [751, 503] width 13 height 13
click at [713, 401] on span "Download MP4" at bounding box center [717, 400] width 65 height 13
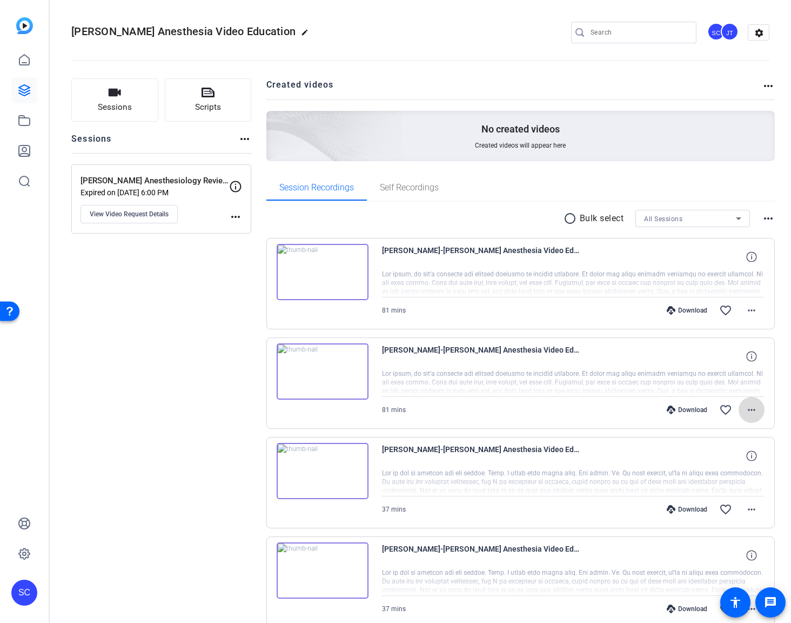
click at [745, 409] on mat-icon "more_horiz" at bounding box center [751, 409] width 13 height 13
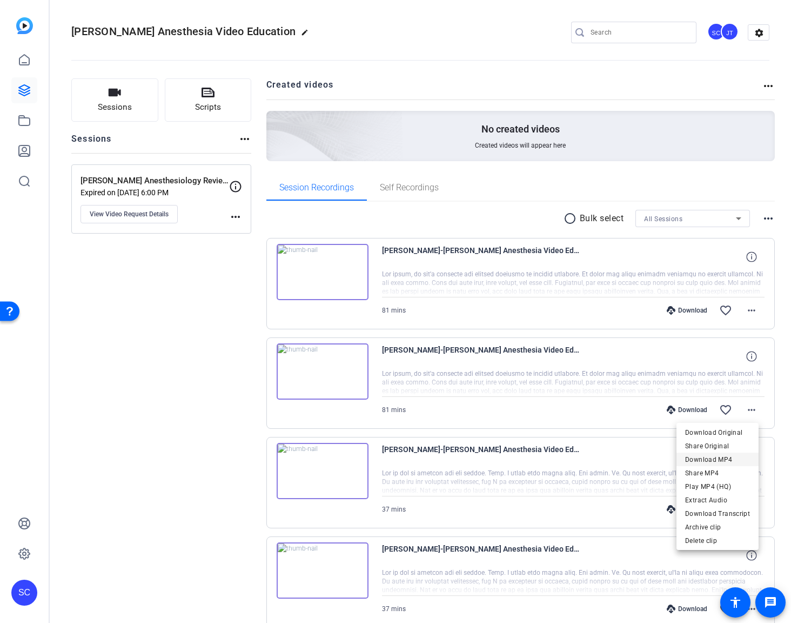
click at [714, 458] on span "Download MP4" at bounding box center [717, 459] width 65 height 13
click at [745, 310] on mat-icon "more_horiz" at bounding box center [751, 310] width 13 height 13
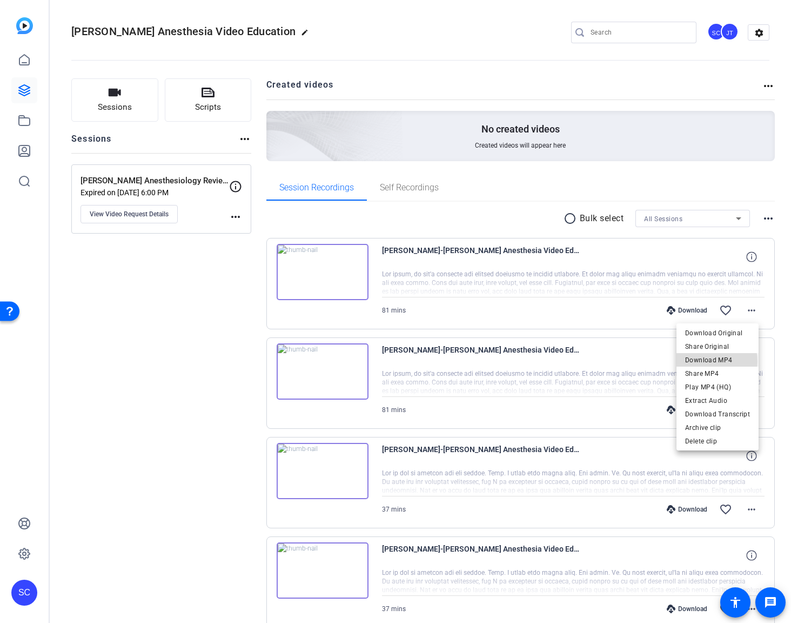
click at [707, 361] on span "Download MP4" at bounding box center [717, 359] width 65 height 13
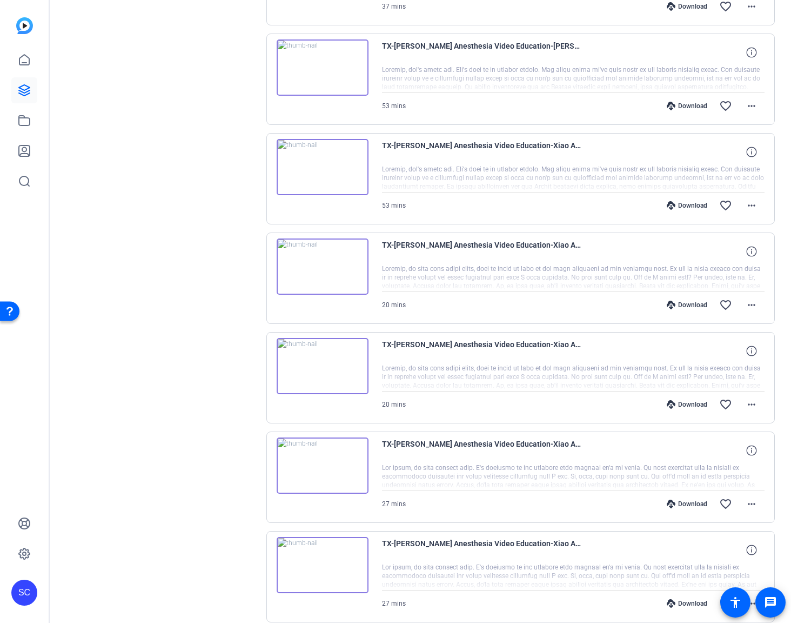
scroll to position [595, 0]
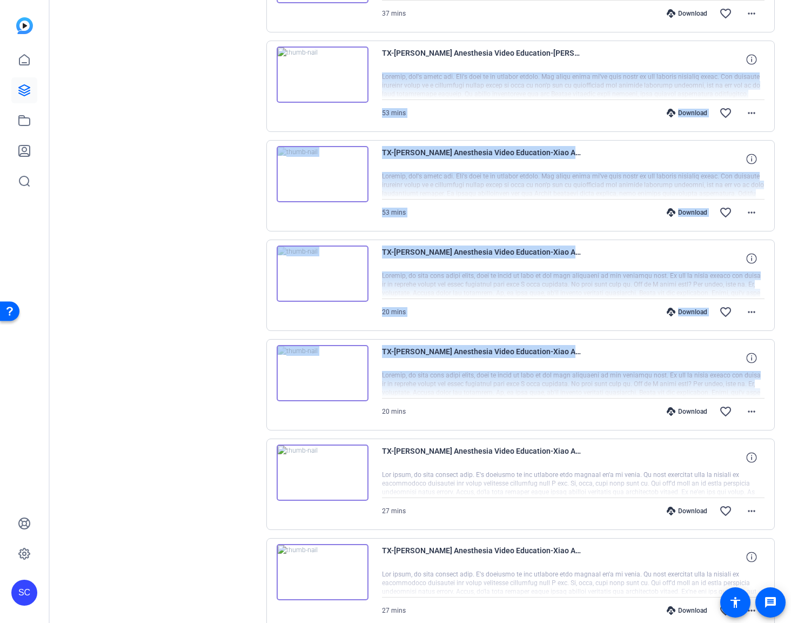
drag, startPoint x: 601, startPoint y: 59, endPoint x: 438, endPoint y: 373, distance: 353.6
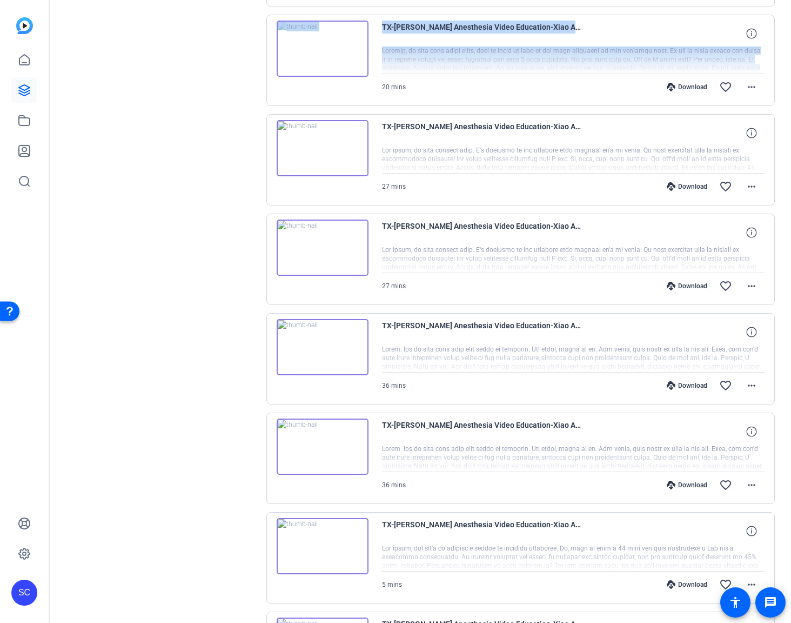
scroll to position [926, 0]
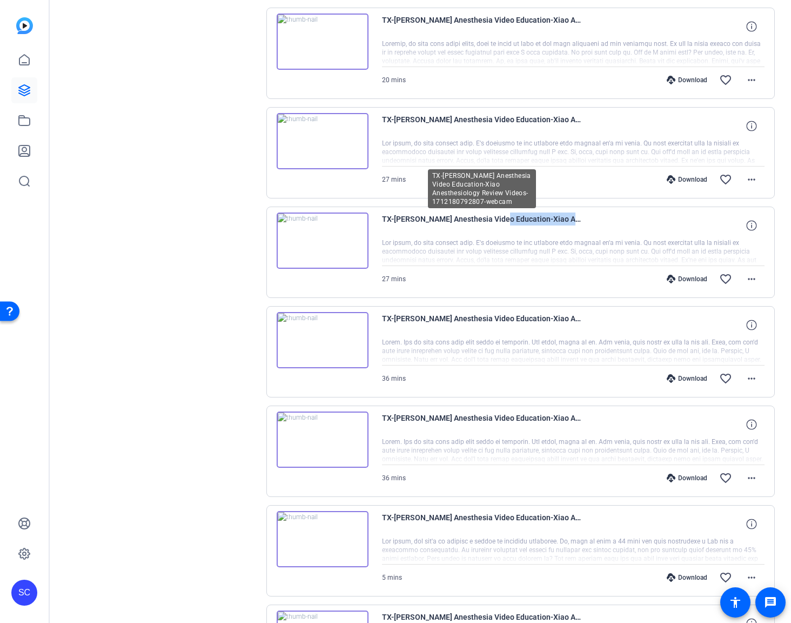
drag, startPoint x: 493, startPoint y: 216, endPoint x: 589, endPoint y: 222, distance: 96.4
click at [589, 222] on div "TX-[PERSON_NAME] Anesthesia Video Education-Xiao Anesthesiology Review Videos-1…" at bounding box center [573, 225] width 383 height 26
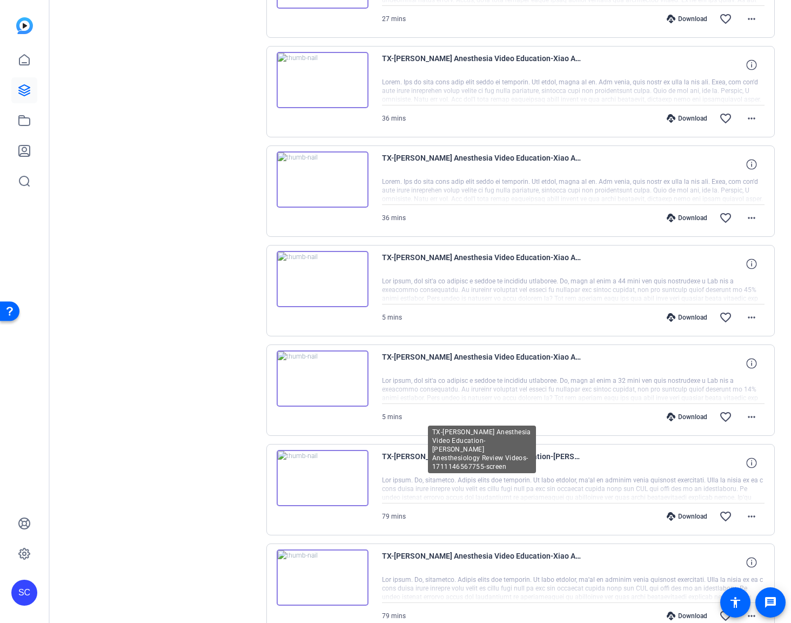
scroll to position [1214, 0]
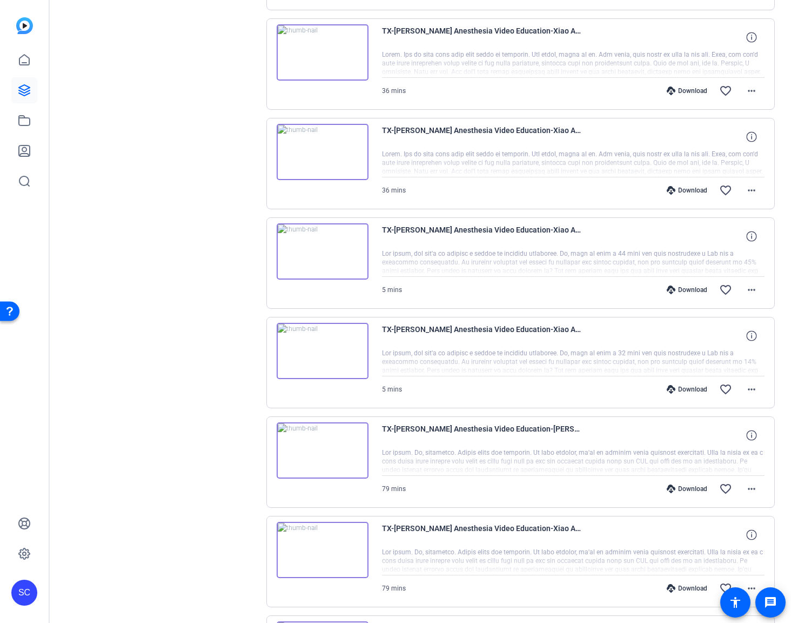
click at [520, 350] on div at bounding box center [573, 362] width 383 height 27
click at [747, 335] on icon at bounding box center [751, 335] width 10 height 10
click at [665, 367] on div at bounding box center [573, 362] width 383 height 27
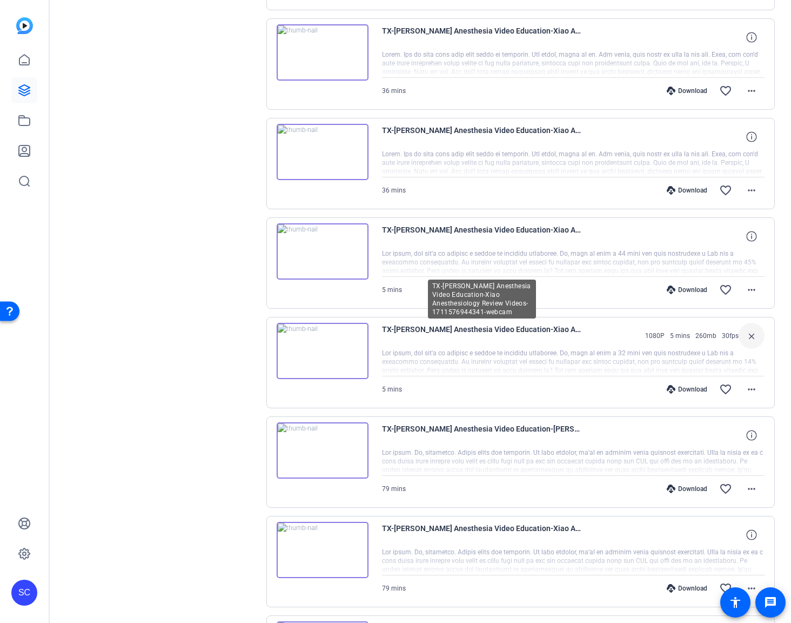
click at [505, 330] on span "TX-[PERSON_NAME] Anesthesia Video Education-Xiao Anesthesiology Review Videos-1…" at bounding box center [482, 336] width 200 height 26
click at [505, 331] on span "TX-[PERSON_NAME] Anesthesia Video Education-Xiao Anesthesiology Review Videos-1…" at bounding box center [482, 336] width 200 height 26
click at [316, 255] on img at bounding box center [323, 251] width 92 height 56
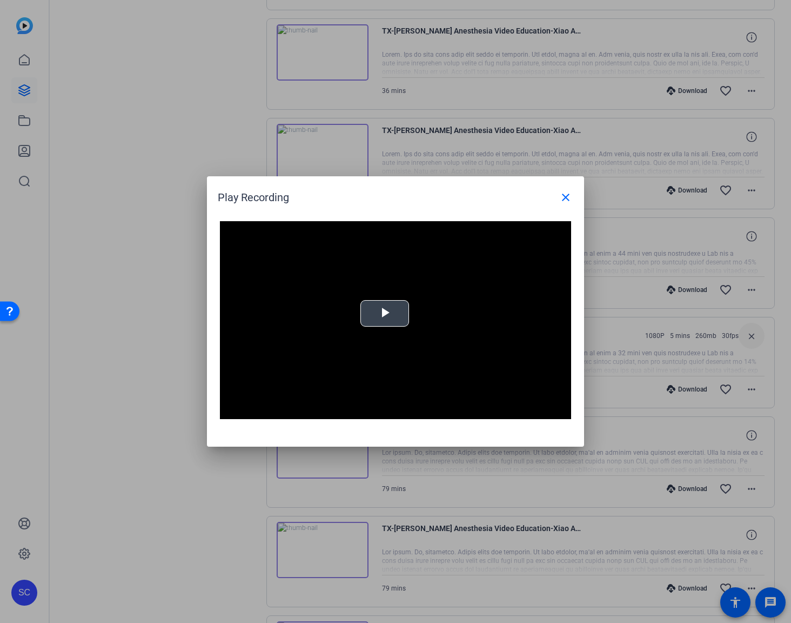
click at [385, 313] on span "Video Player" at bounding box center [385, 313] width 0 height 0
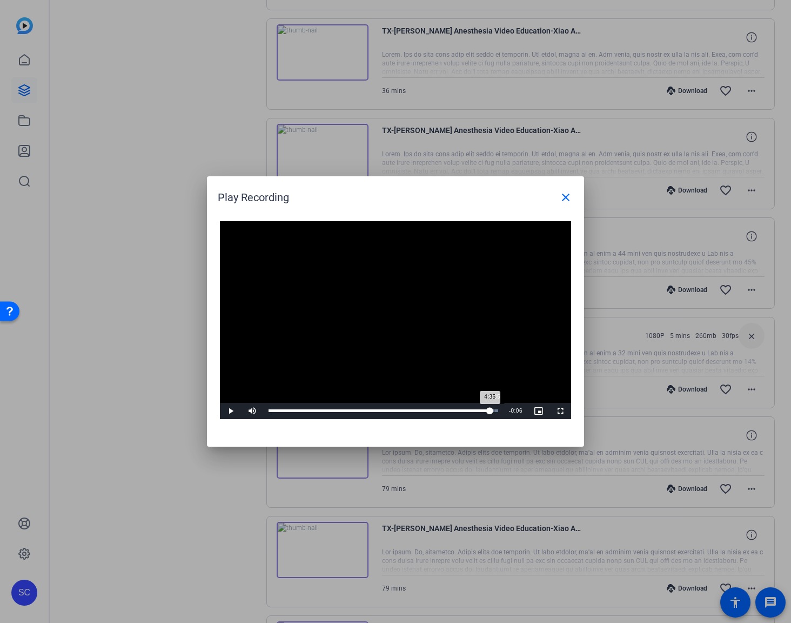
drag, startPoint x: 321, startPoint y: 414, endPoint x: 493, endPoint y: 411, distance: 172.4
click at [490, 411] on div "4:35" at bounding box center [380, 410] width 222 height 3
click at [487, 412] on div "Loaded : 100.00% 4:28 4:36" at bounding box center [384, 410] width 230 height 3
click at [476, 412] on div "Loaded : 100.00% 4:14 4:29" at bounding box center [384, 410] width 230 height 3
click at [567, 197] on mat-icon "close" at bounding box center [565, 197] width 13 height 13
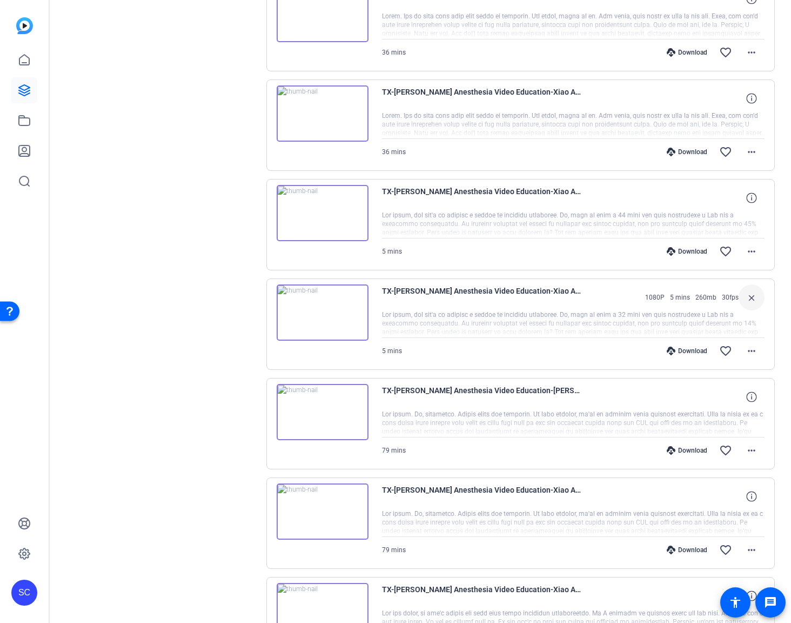
scroll to position [1157, 0]
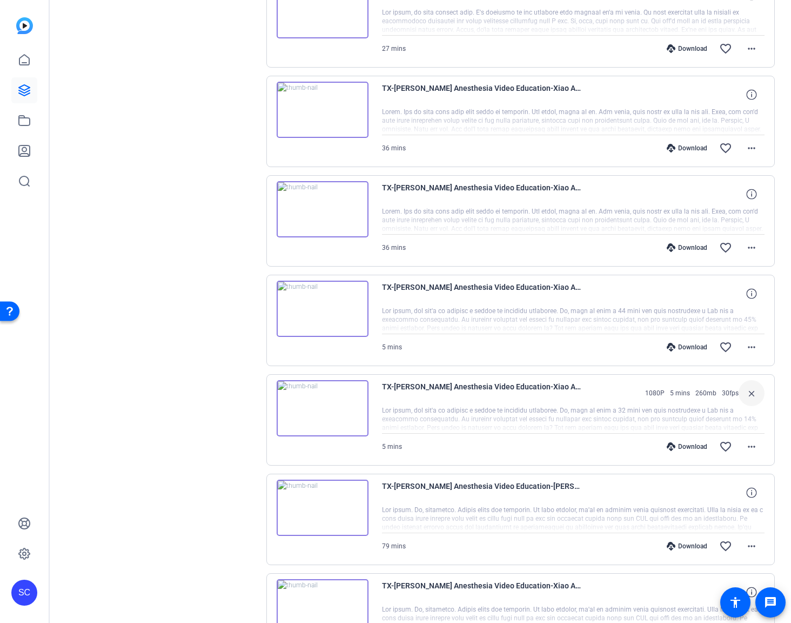
click at [310, 92] on img at bounding box center [323, 110] width 92 height 56
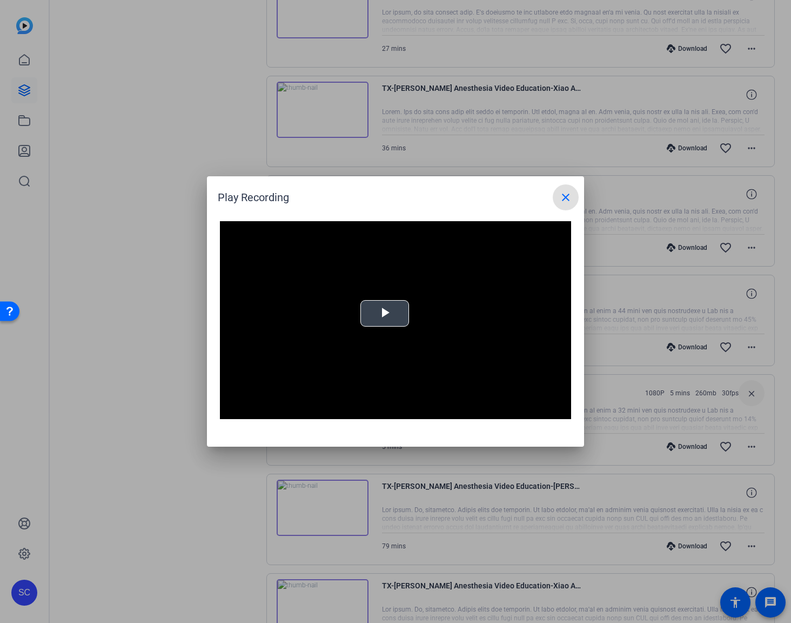
click at [385, 313] on span "Video Player" at bounding box center [385, 313] width 0 height 0
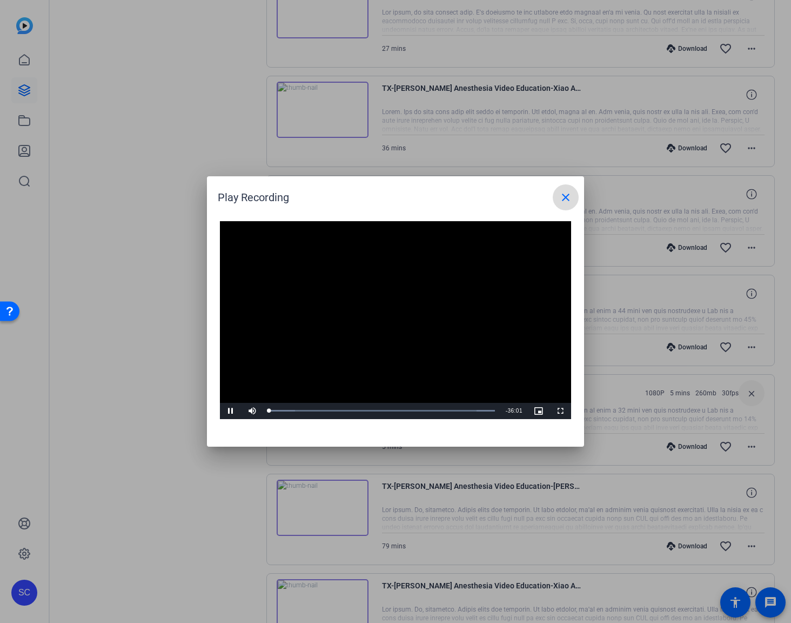
click at [560, 196] on mat-icon "close" at bounding box center [565, 197] width 13 height 13
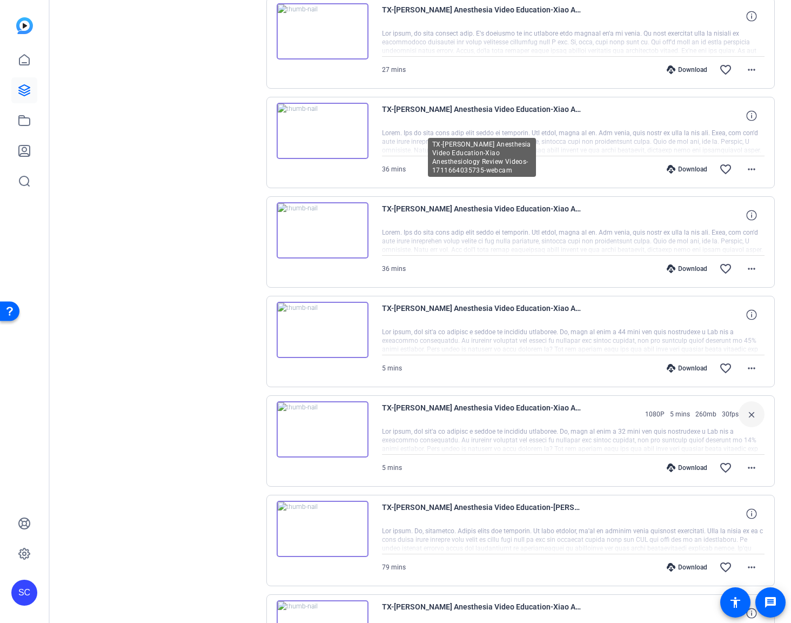
scroll to position [1128, 0]
